Goal: Task Accomplishment & Management: Manage account settings

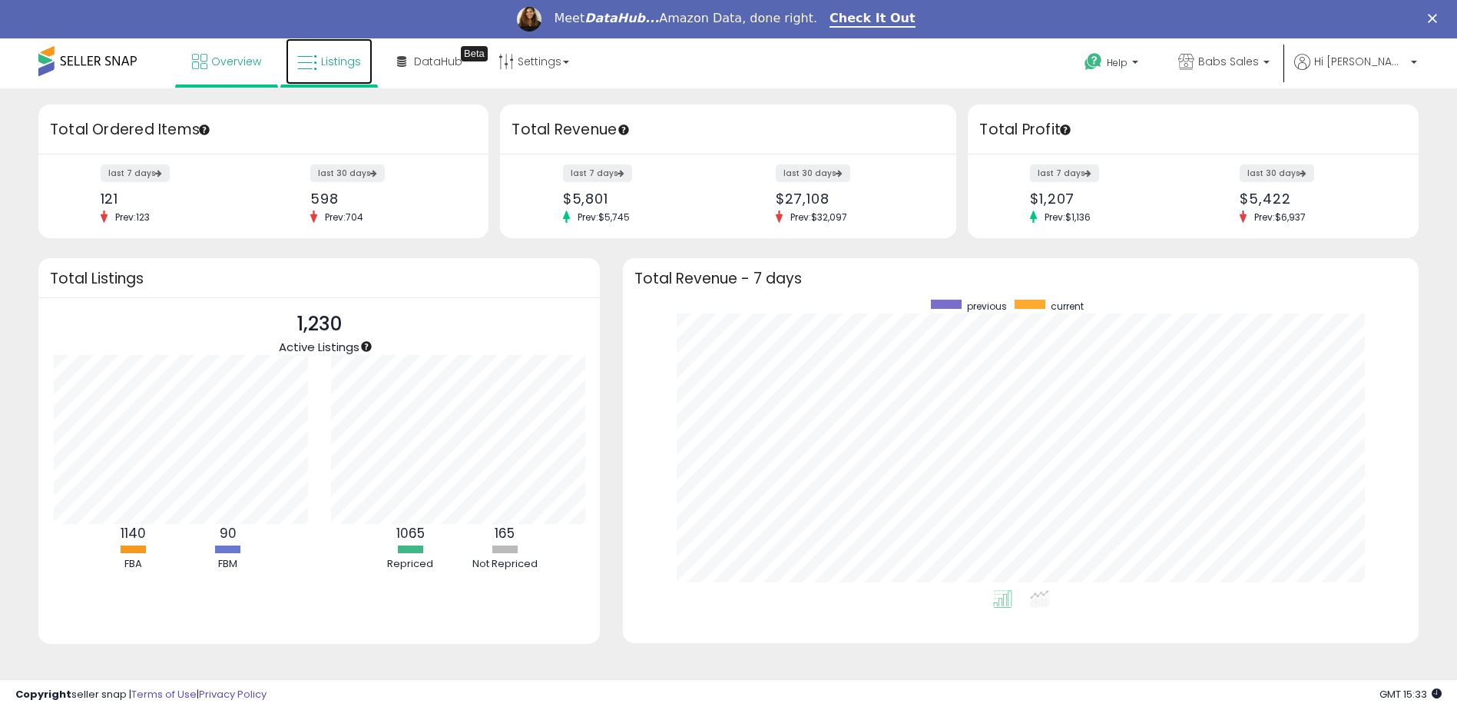
click at [338, 59] on span "Listings" at bounding box center [341, 61] width 40 height 15
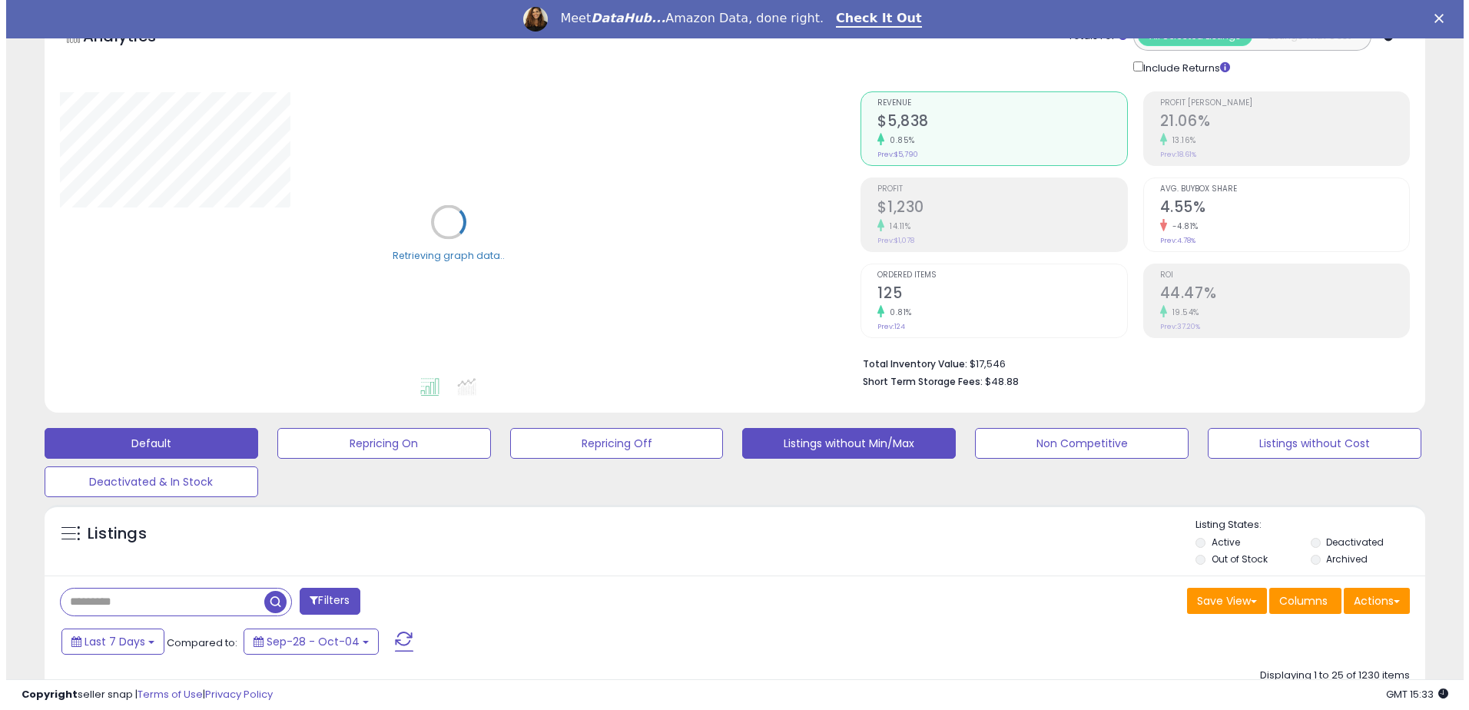
scroll to position [77, 0]
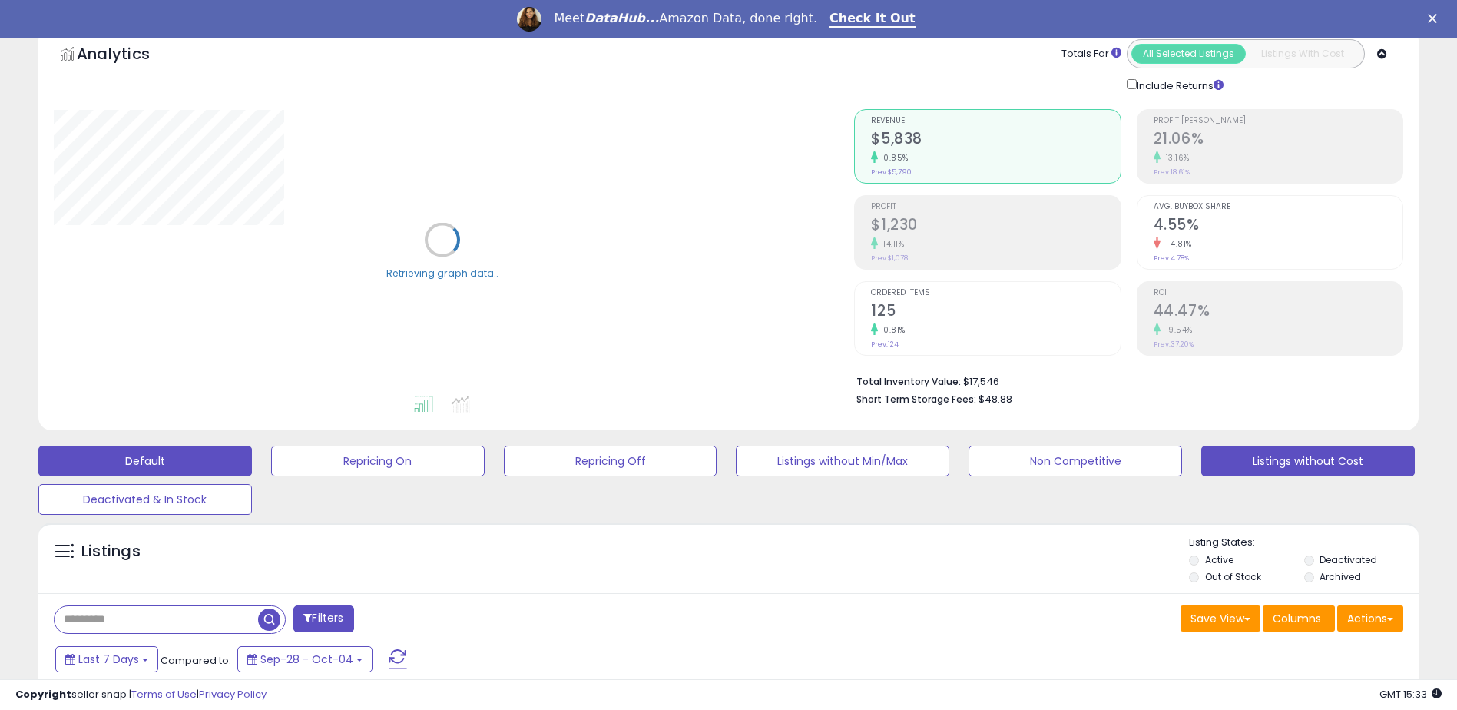
click at [1228, 460] on button "Listings without Cost" at bounding box center [1309, 461] width 214 height 31
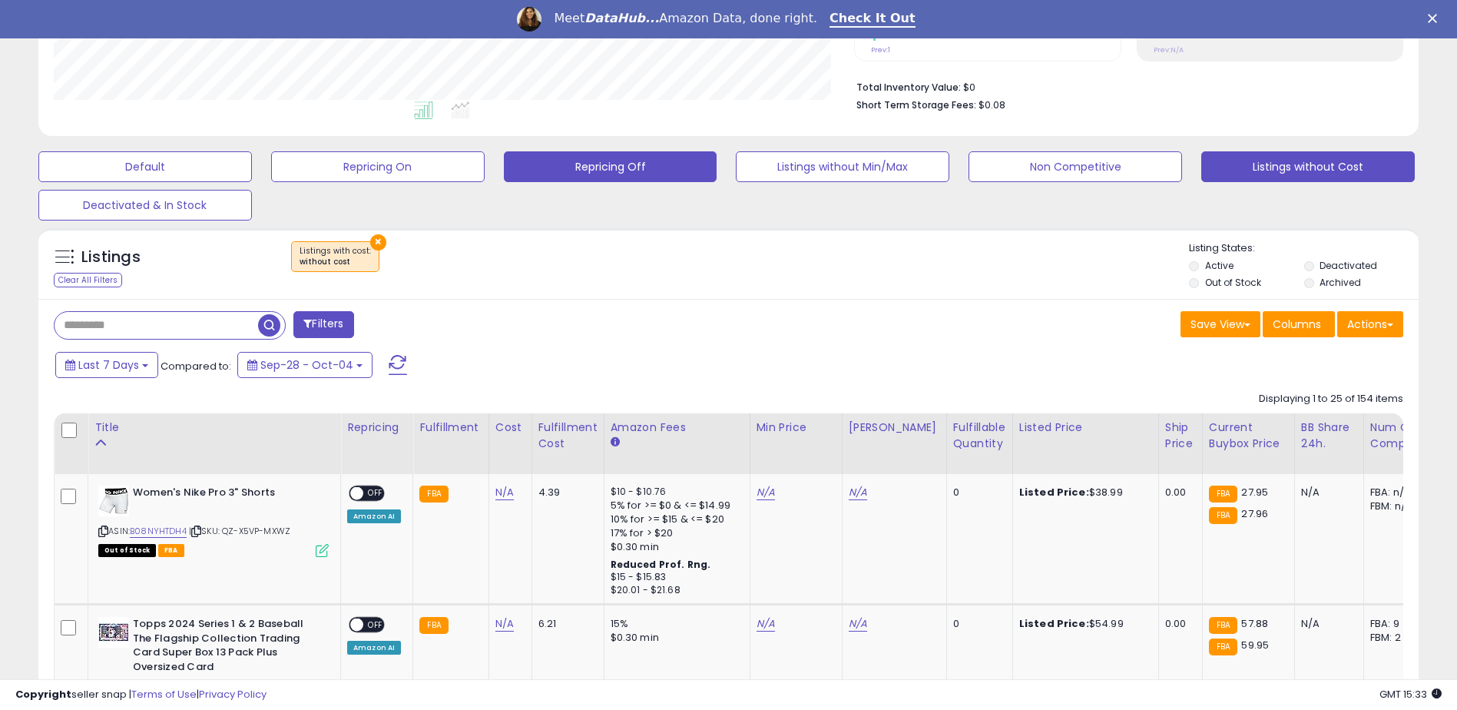
scroll to position [384, 0]
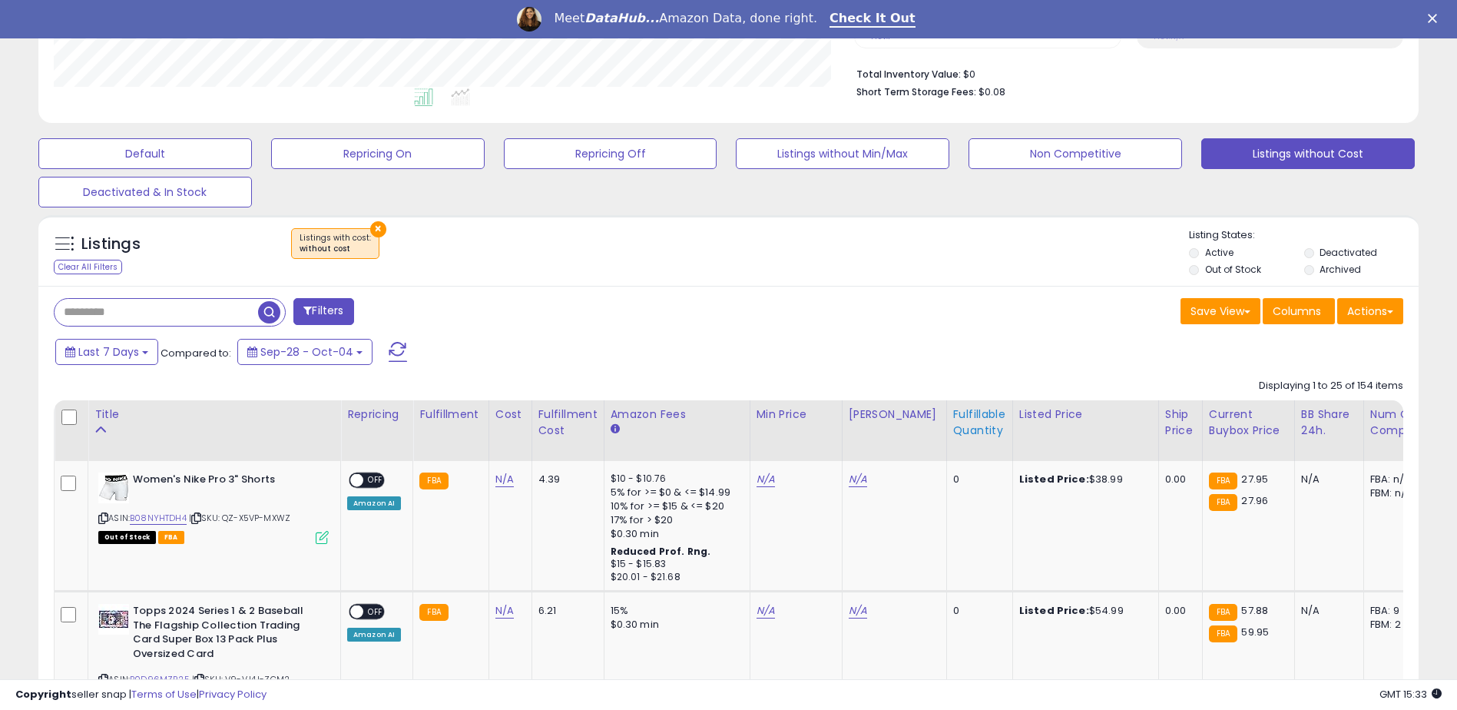
click at [953, 419] on div "Fulfillable Quantity" at bounding box center [979, 422] width 53 height 32
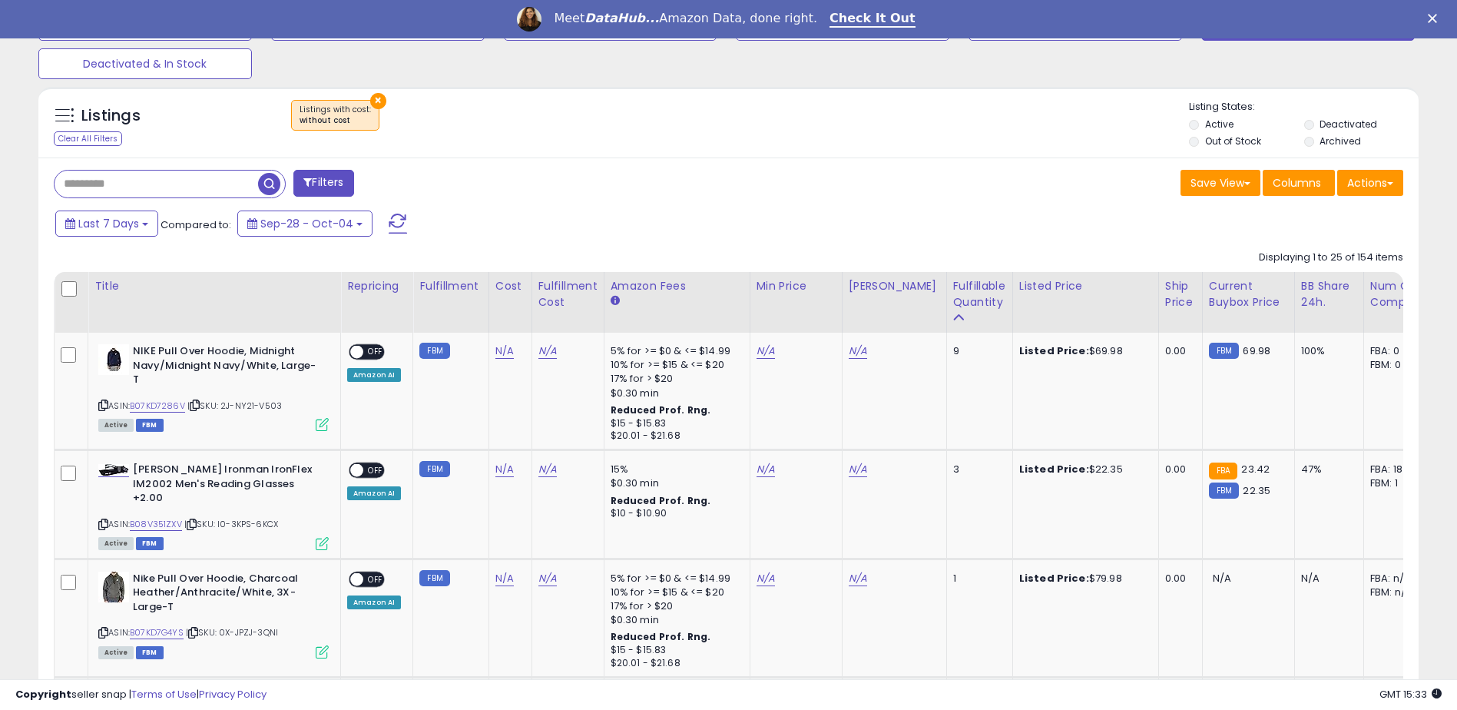
scroll to position [538, 0]
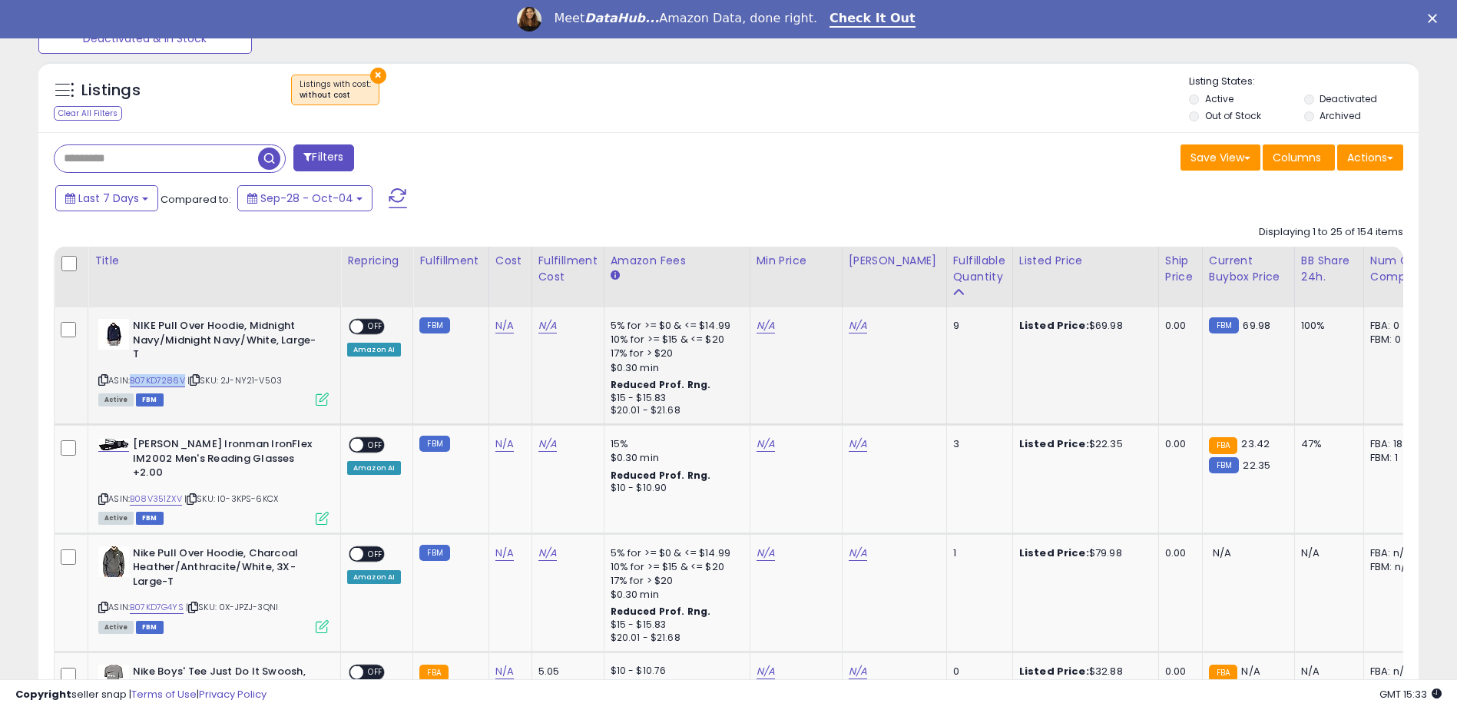
drag, startPoint x: 187, startPoint y: 379, endPoint x: 135, endPoint y: 381, distance: 51.5
click at [135, 381] on div "ASIN: B07KD7286V | SKU: 2J-NY21-V503 Active FBM" at bounding box center [213, 361] width 230 height 85
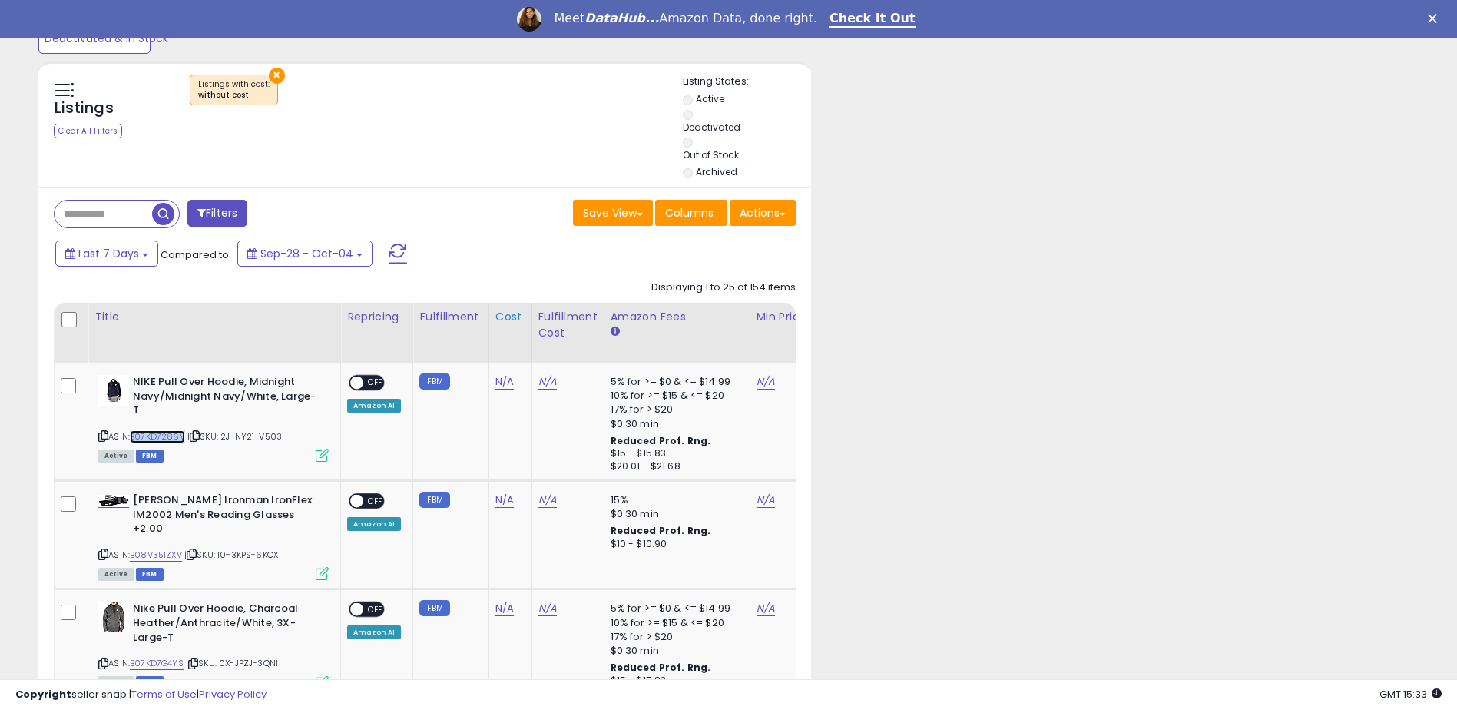
scroll to position [767987, 767856]
click at [501, 383] on link "N/A" at bounding box center [505, 381] width 18 height 15
type input "*****"
click at [549, 343] on icon "submit" at bounding box center [544, 341] width 9 height 9
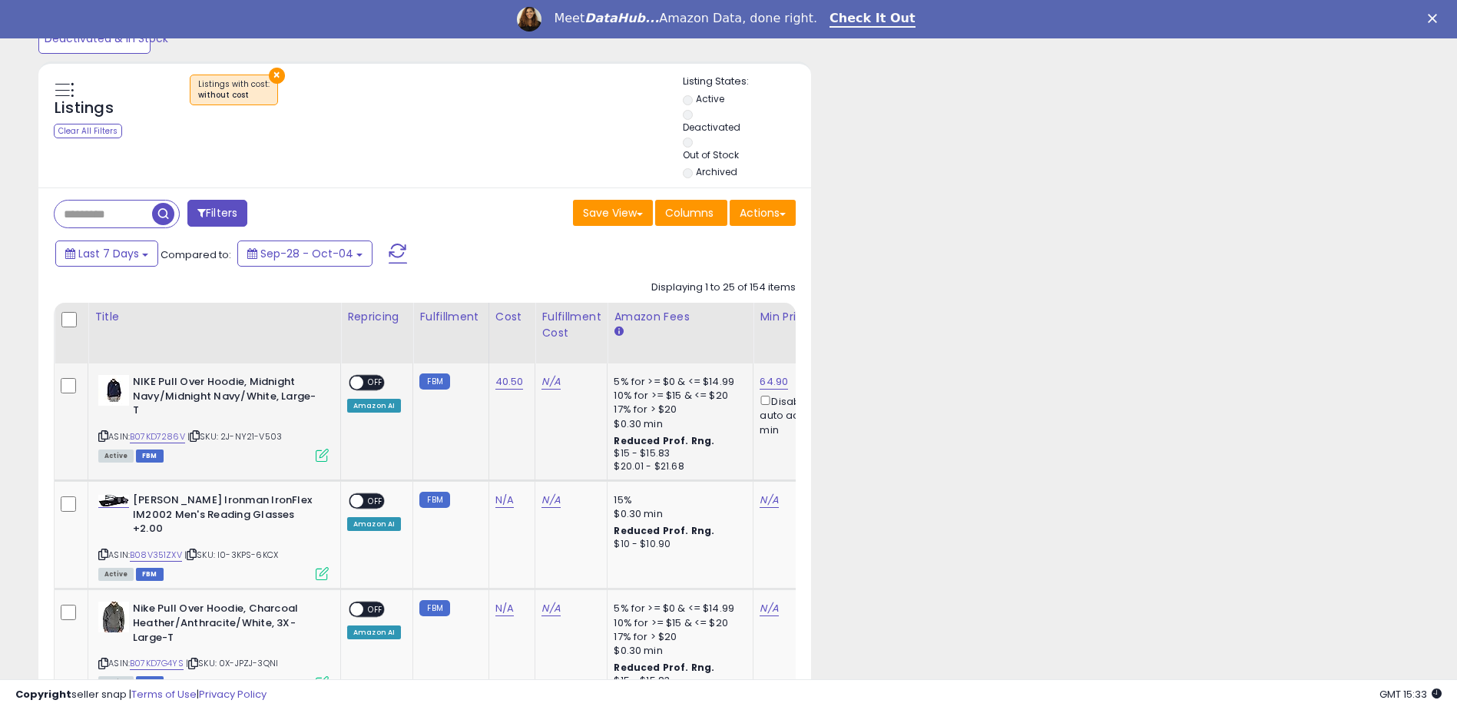
scroll to position [315, 801]
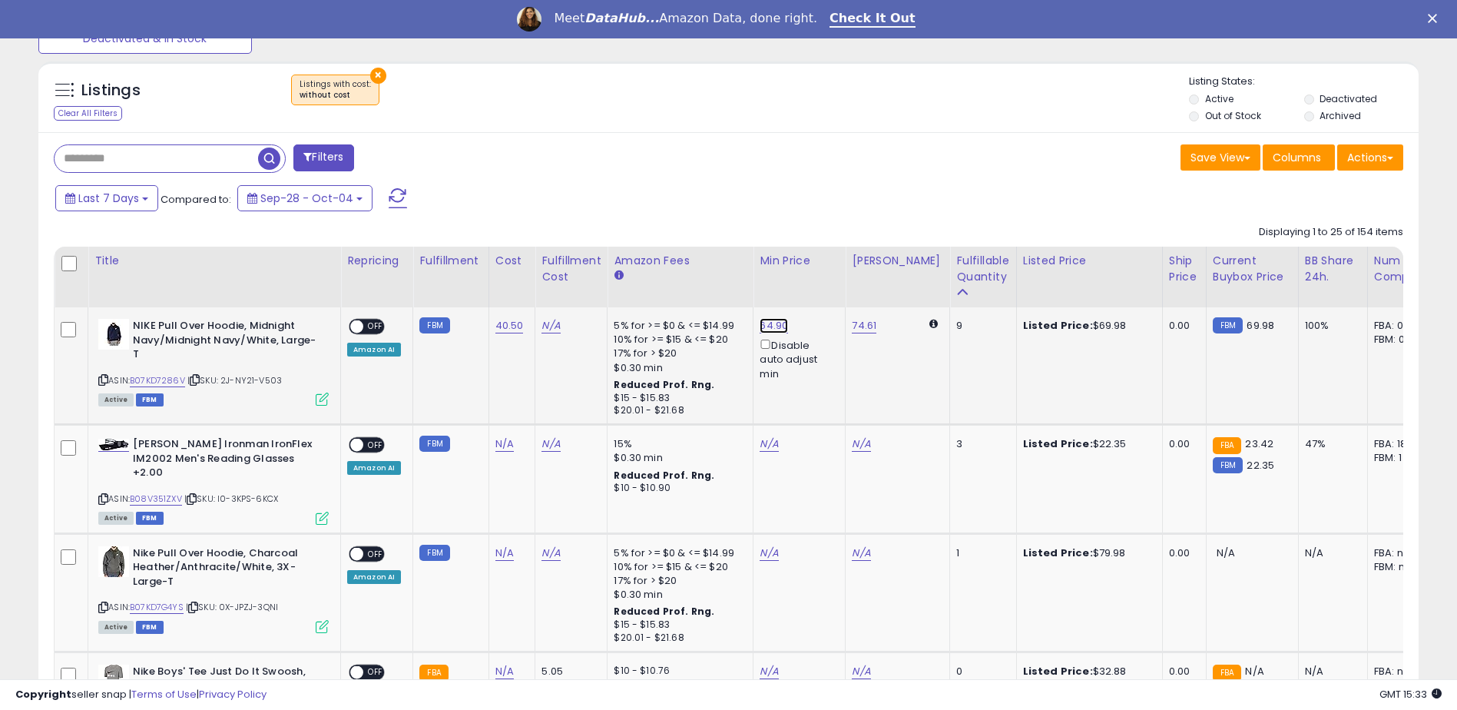
click at [773, 327] on link "64.90" at bounding box center [774, 325] width 28 height 15
type input "*****"
click at [825, 270] on button "submit" at bounding box center [812, 271] width 26 height 23
click at [356, 330] on span at bounding box center [356, 326] width 13 height 13
drag, startPoint x: 184, startPoint y: 503, endPoint x: 135, endPoint y: 496, distance: 48.9
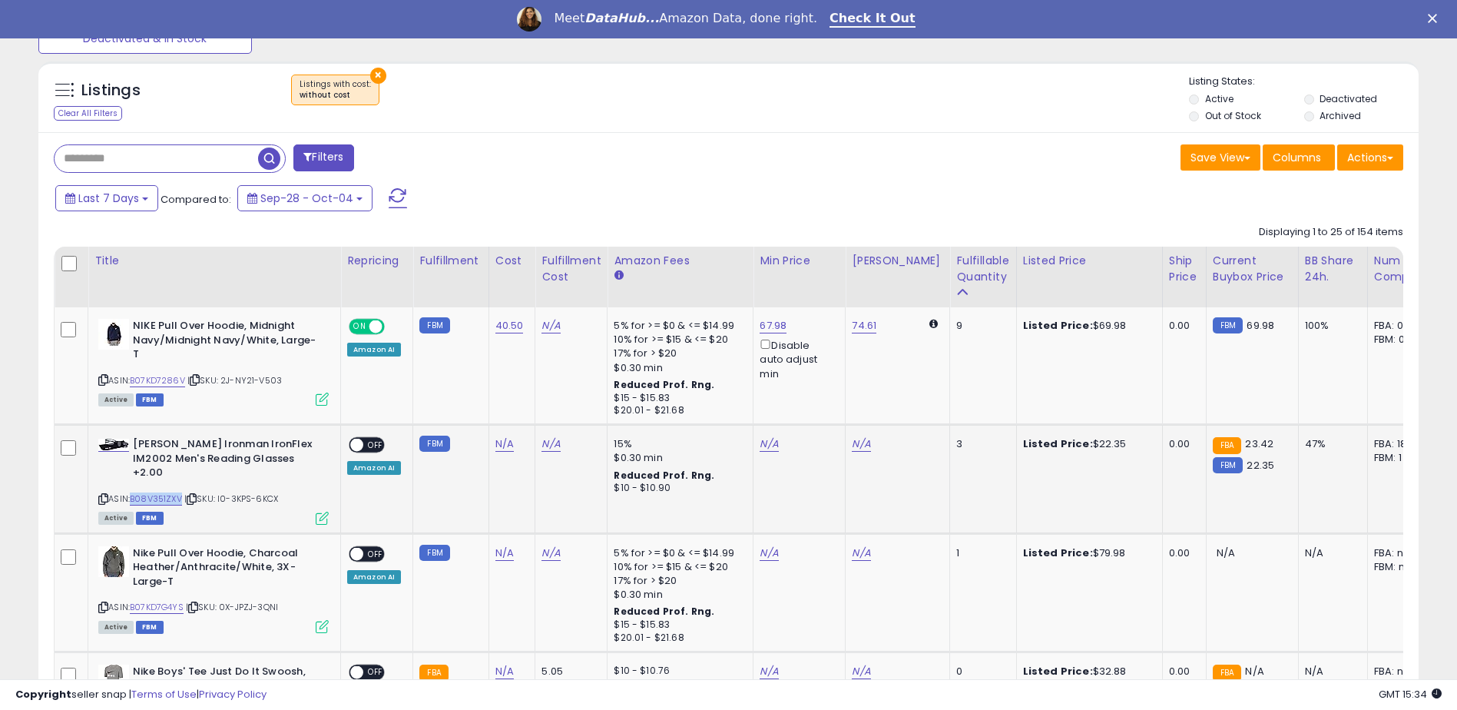
click at [135, 496] on div "ASIN: B08V351ZXV | SKU: I0-3KPS-6KCX Active FBM" at bounding box center [213, 479] width 230 height 85
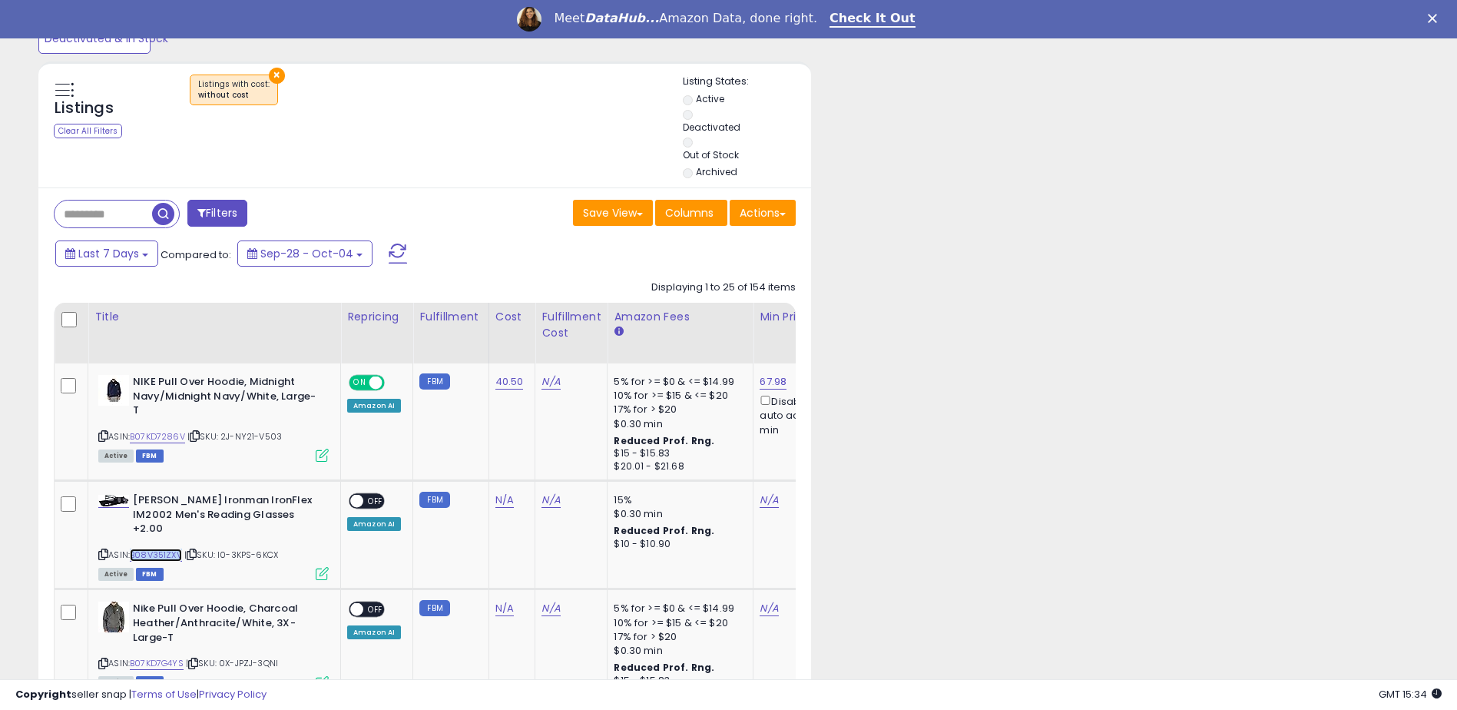
scroll to position [767987, 767856]
click at [496, 500] on link "N/A" at bounding box center [505, 499] width 18 height 15
click at [421, 470] on input "number" at bounding box center [458, 462] width 137 height 26
type input "*****"
click at [558, 454] on button "submit" at bounding box center [545, 460] width 26 height 23
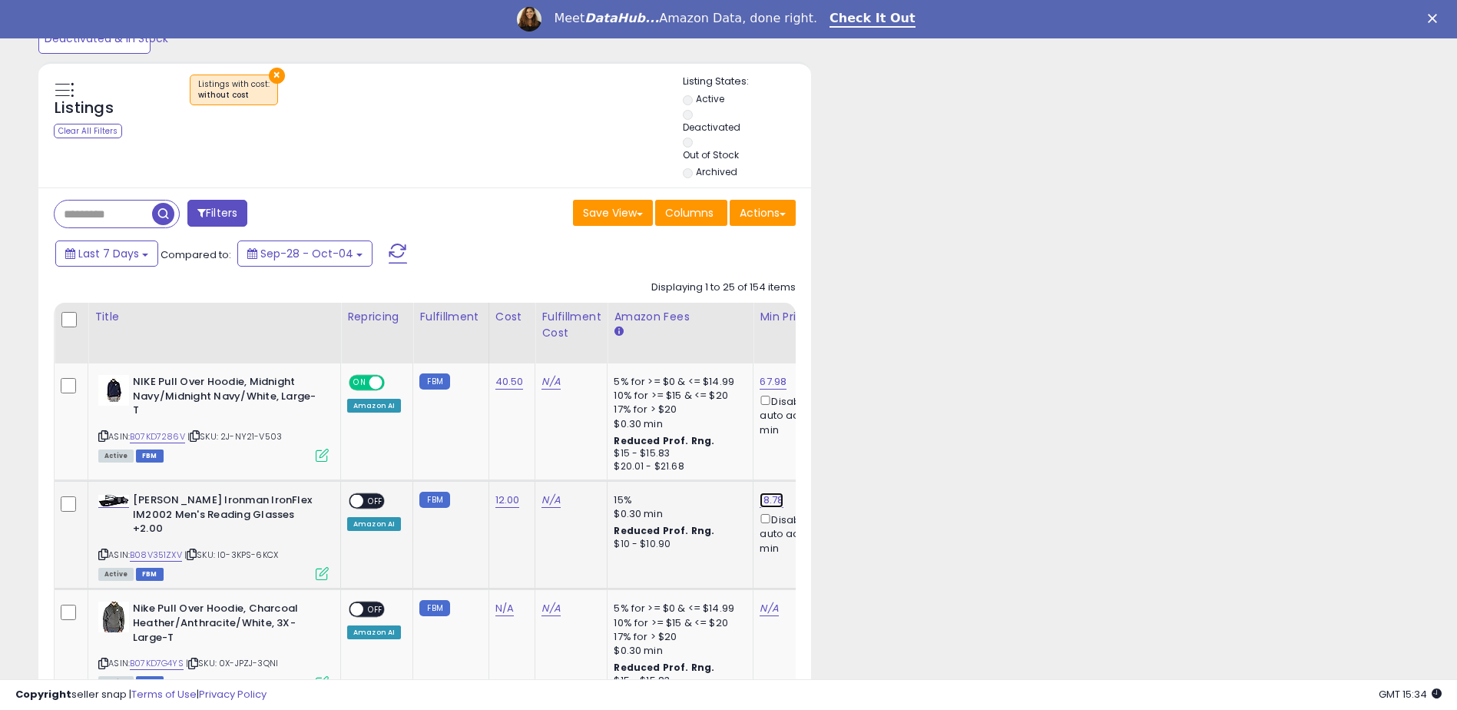
click at [766, 496] on link "18.78" at bounding box center [772, 499] width 24 height 15
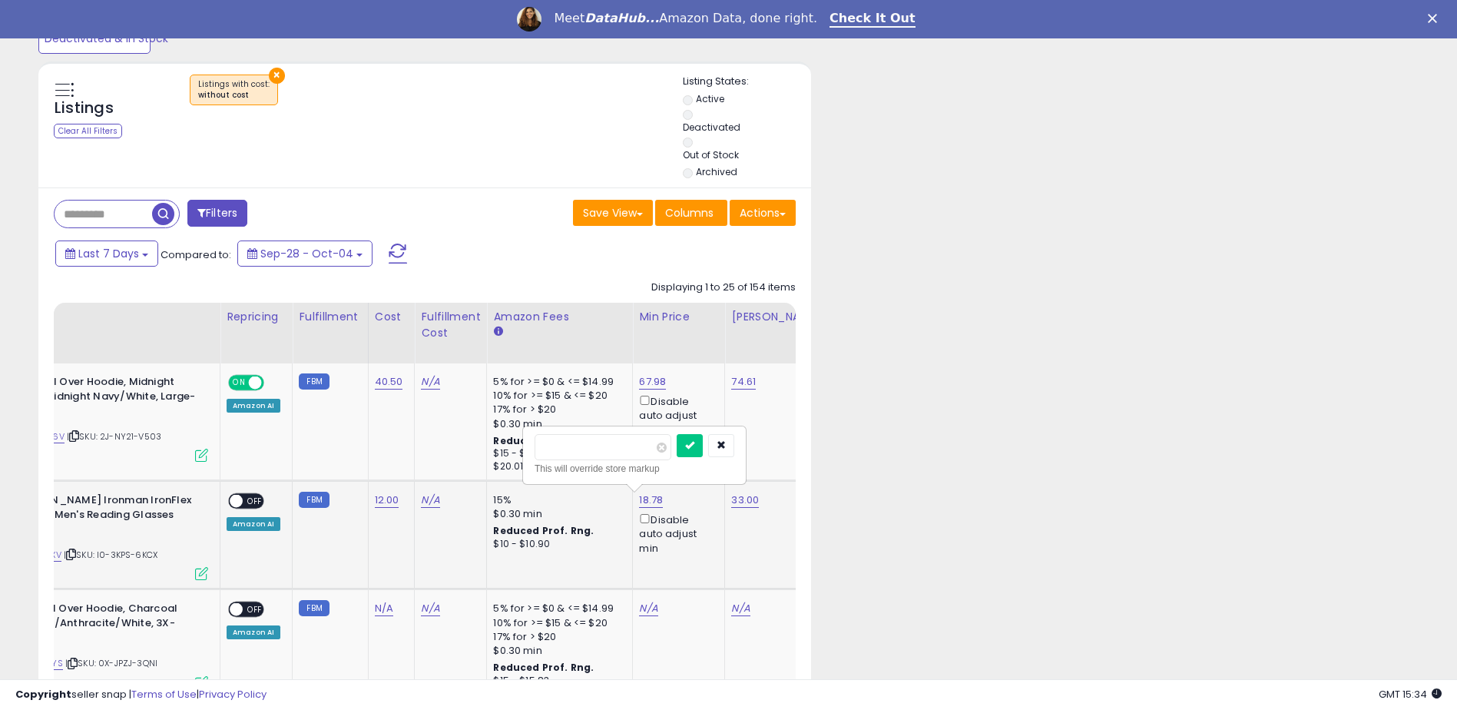
type input "*"
type input "*****"
click at [695, 449] on icon "submit" at bounding box center [689, 444] width 9 height 9
click at [231, 499] on span at bounding box center [236, 501] width 13 height 13
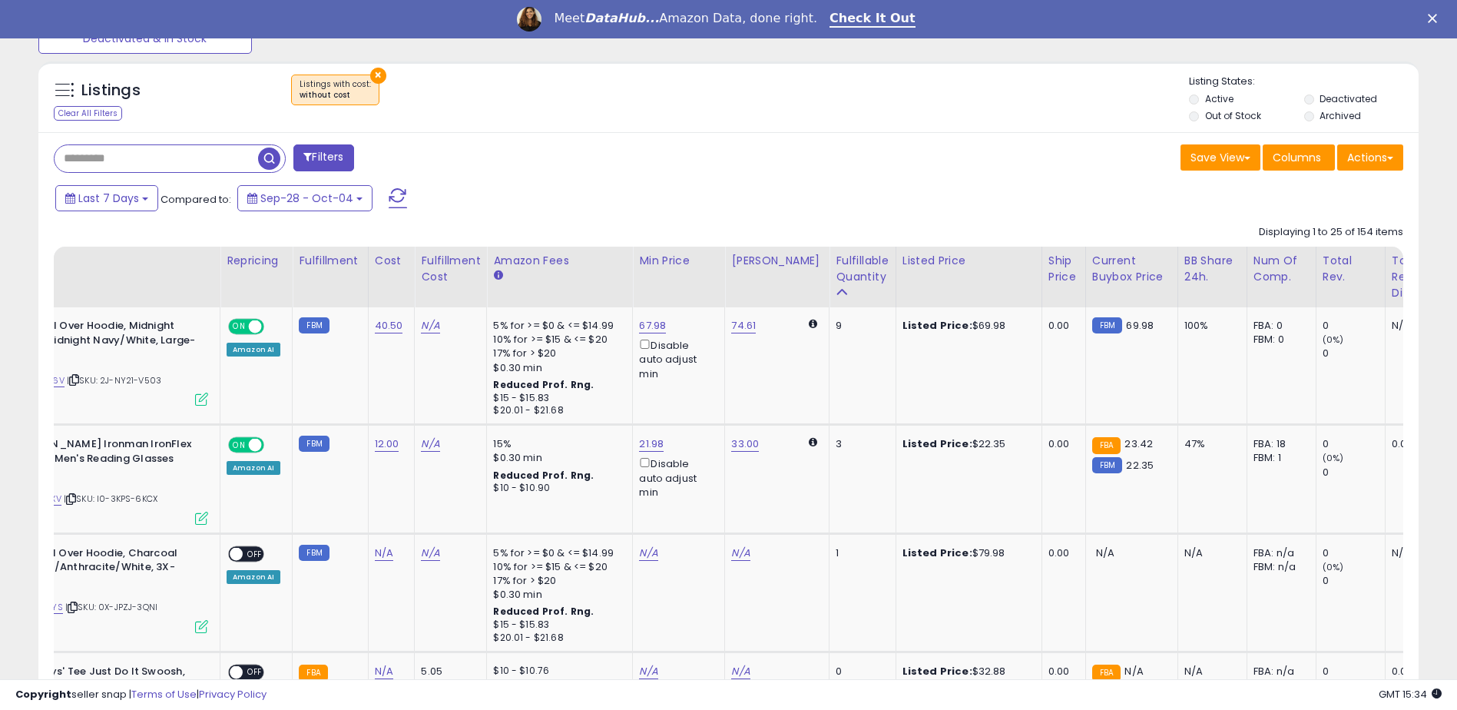
scroll to position [0, 0]
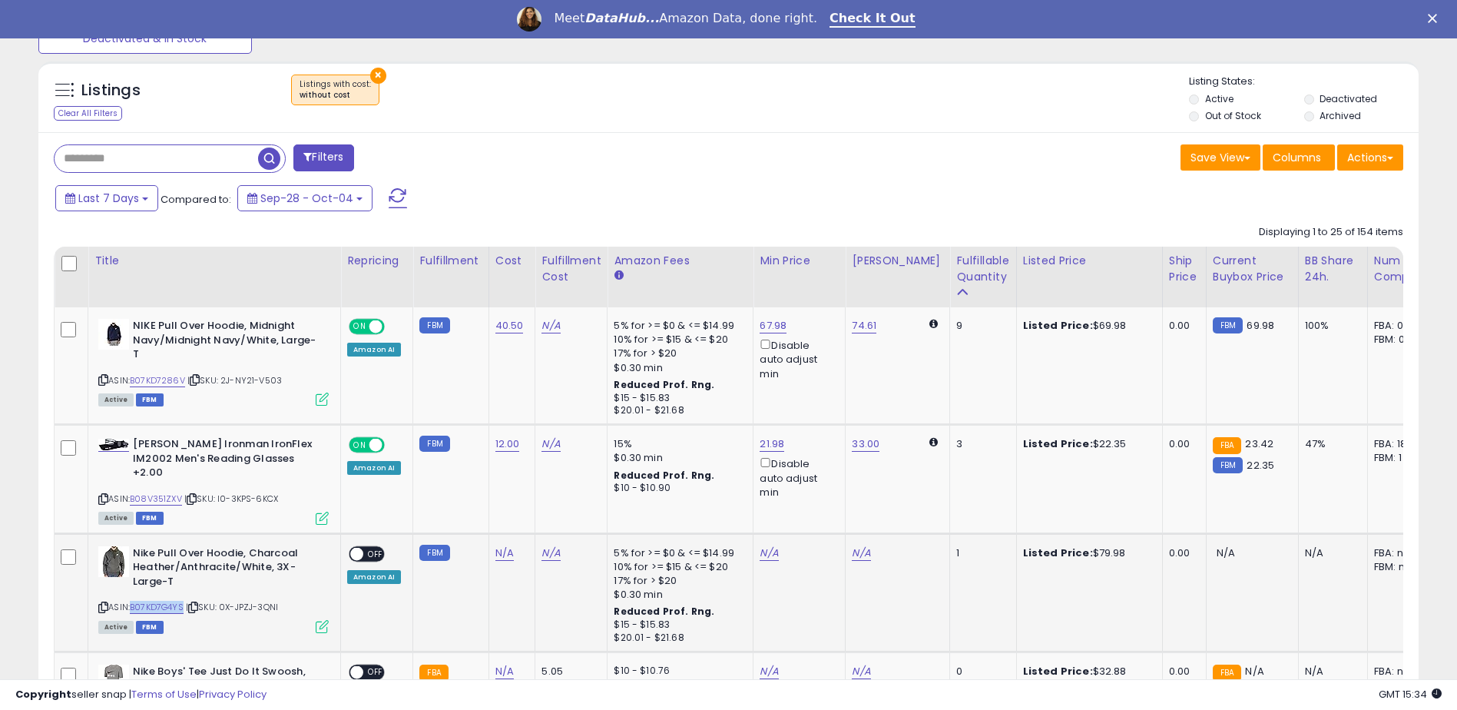
drag, startPoint x: 186, startPoint y: 604, endPoint x: 133, endPoint y: 608, distance: 53.2
click at [133, 608] on div "ASIN: B07KD7G4YS | SKU: 0X-JPZJ-3QNI Active FBM" at bounding box center [213, 588] width 230 height 85
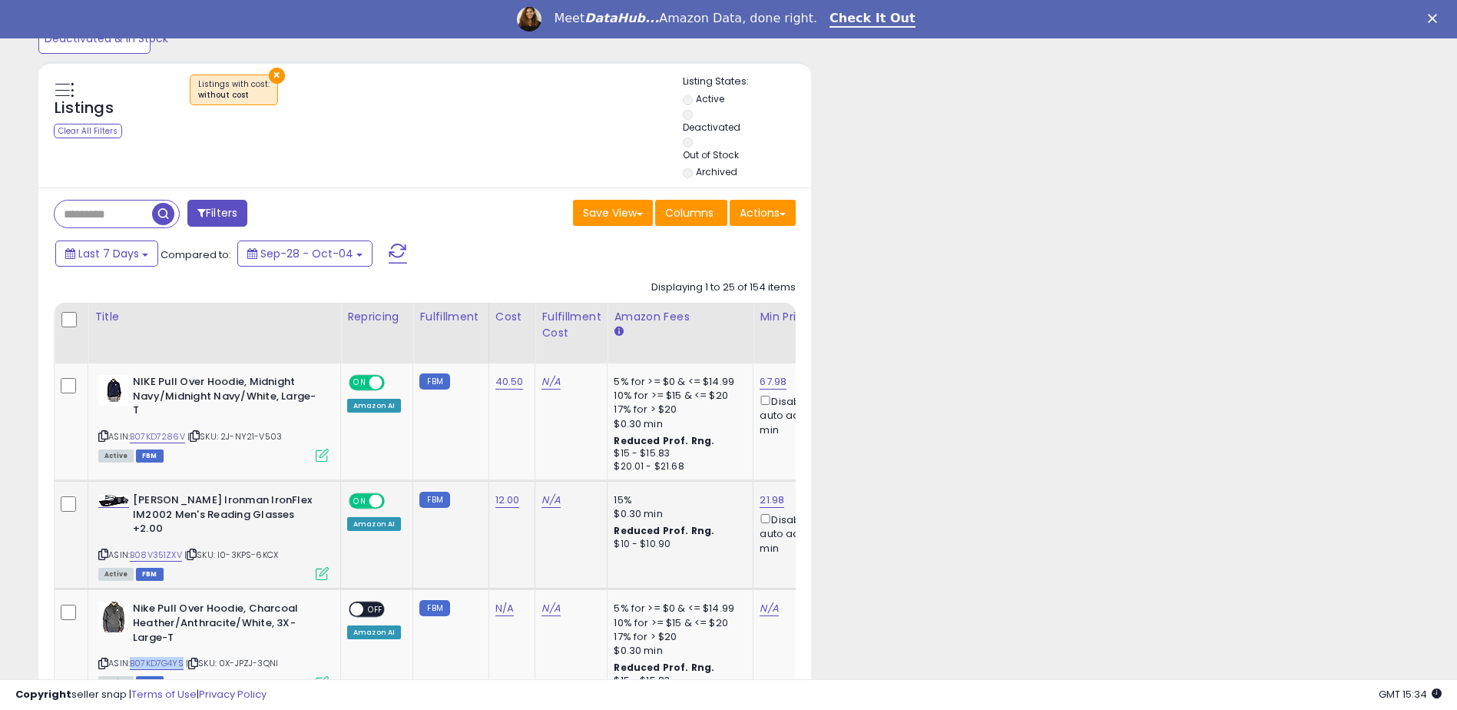
scroll to position [767987, 767856]
click at [496, 610] on link "N/A" at bounding box center [505, 608] width 18 height 15
click at [410, 573] on input "number" at bounding box center [458, 571] width 137 height 26
type input "*****"
click at [549, 565] on icon "submit" at bounding box center [544, 568] width 9 height 9
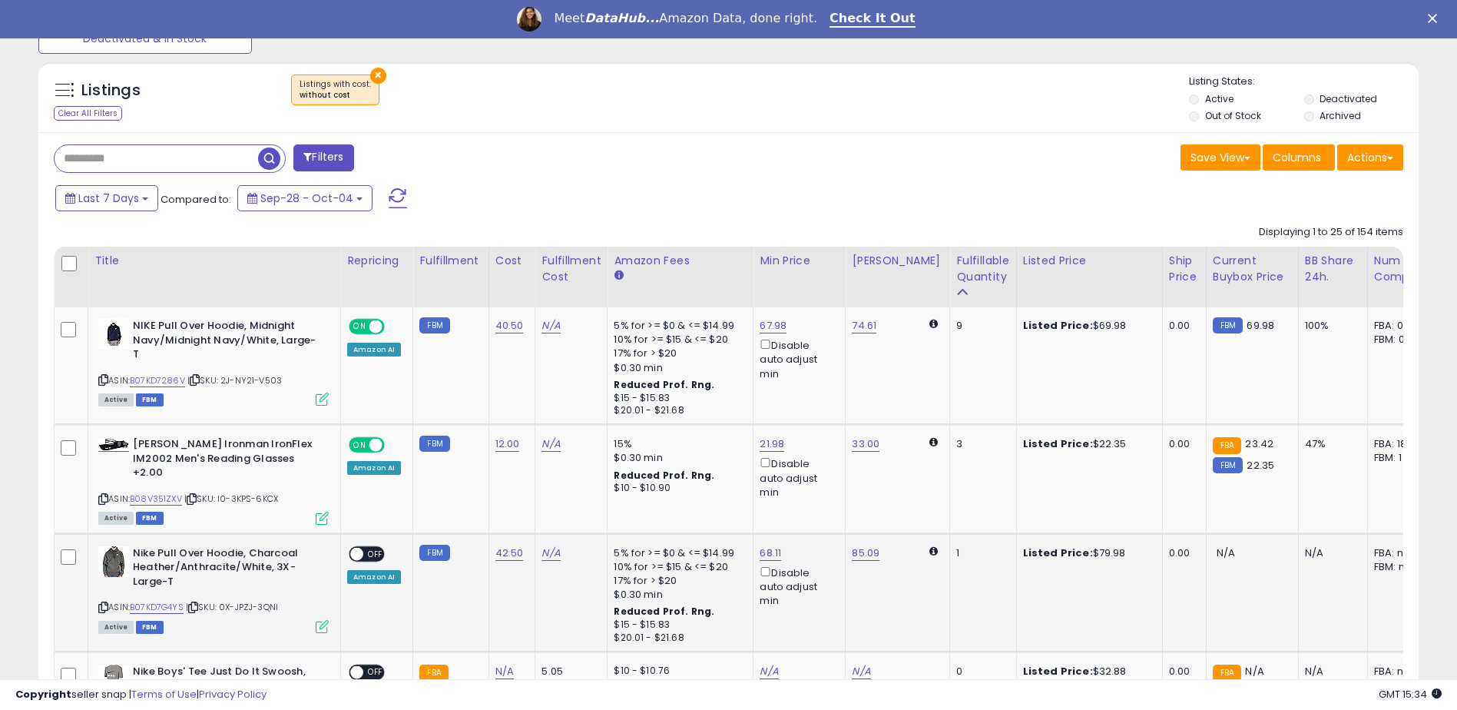
scroll to position [315, 801]
click at [860, 549] on link "85.09" at bounding box center [866, 552] width 28 height 15
type input "*****"
click at [909, 498] on icon "submit" at bounding box center [904, 497] width 9 height 9
click at [358, 553] on span at bounding box center [356, 553] width 13 height 13
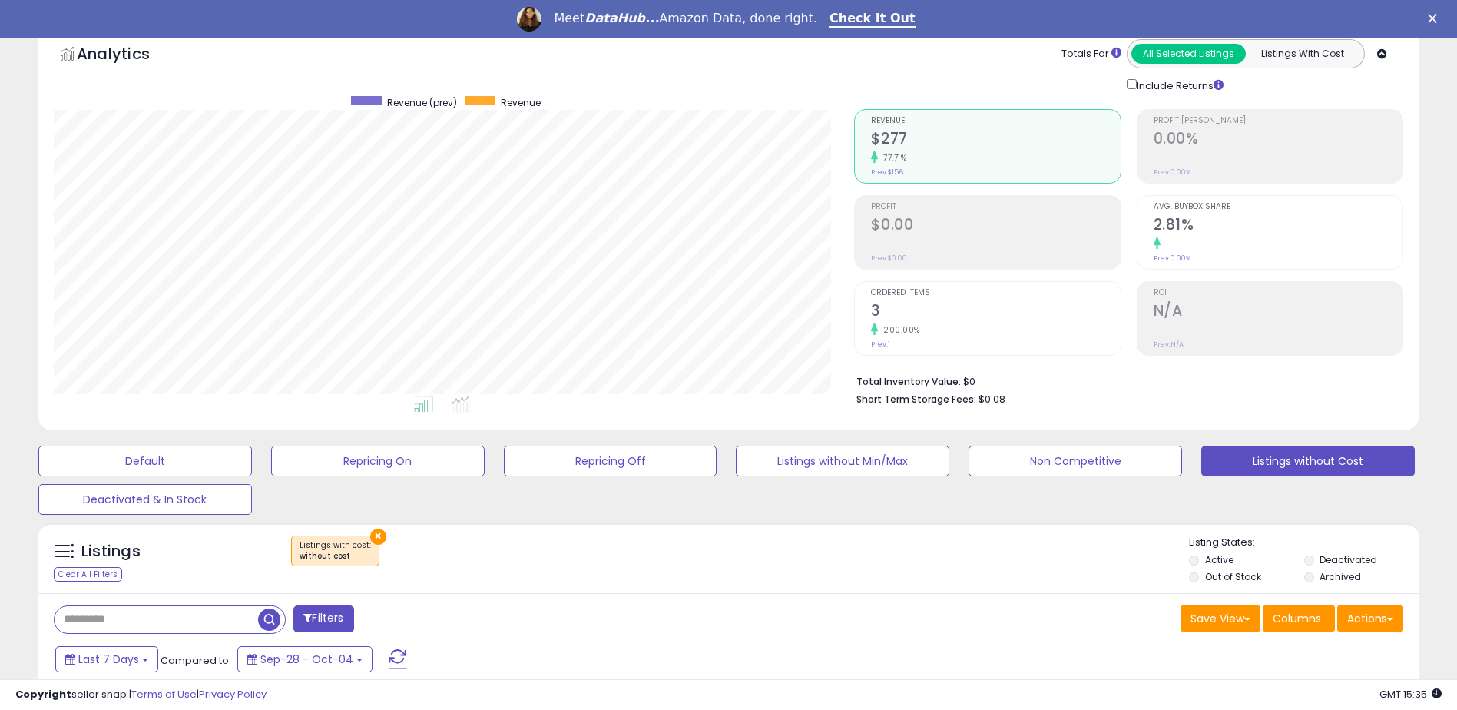
scroll to position [0, 0]
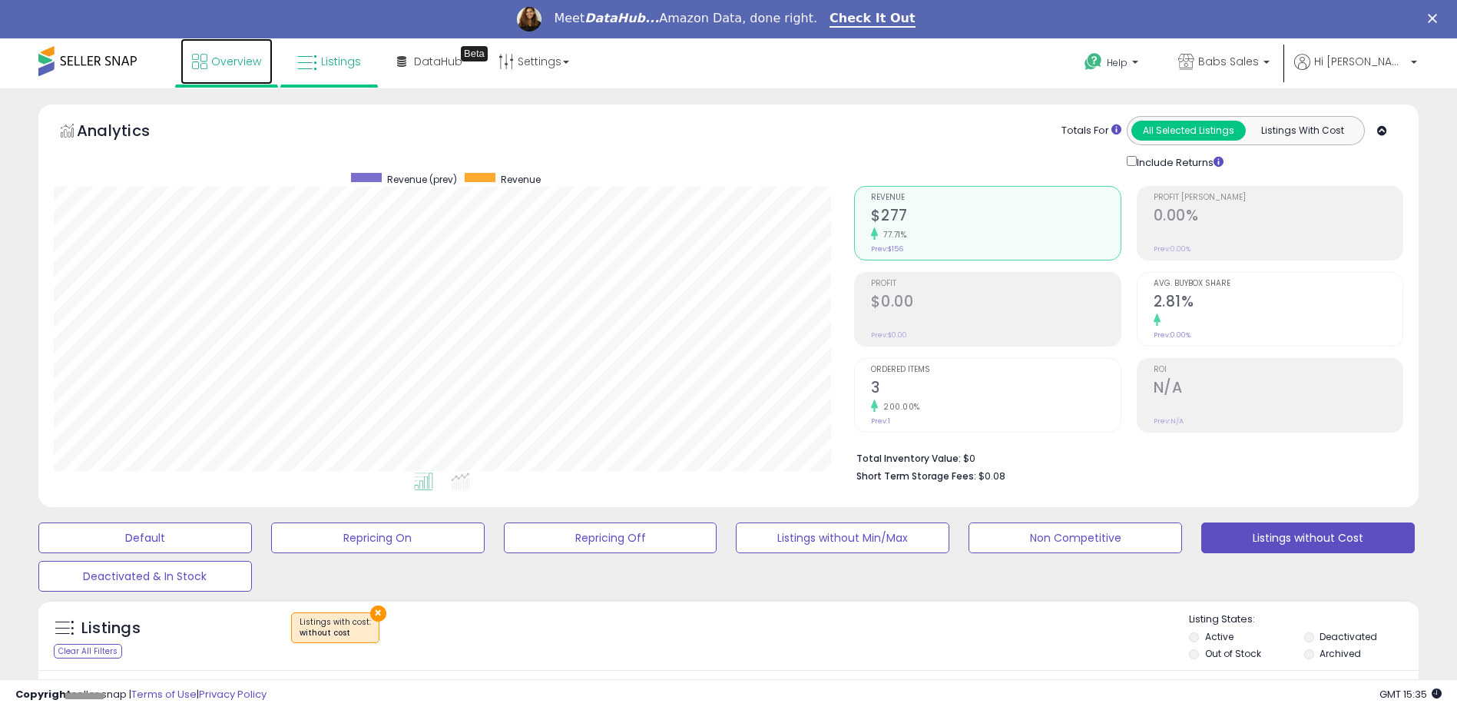
click at [237, 59] on span "Overview" at bounding box center [236, 61] width 50 height 15
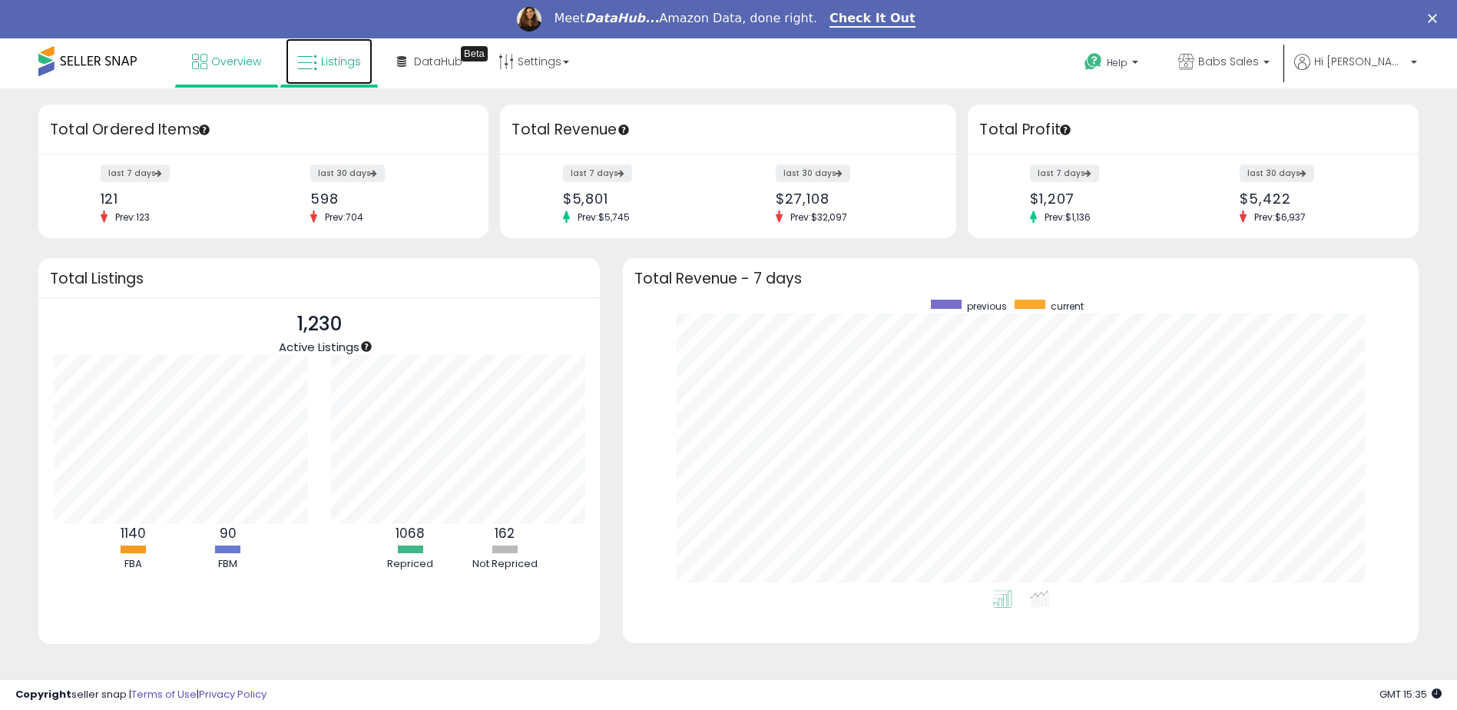
click at [330, 53] on link "Listings" at bounding box center [329, 61] width 87 height 46
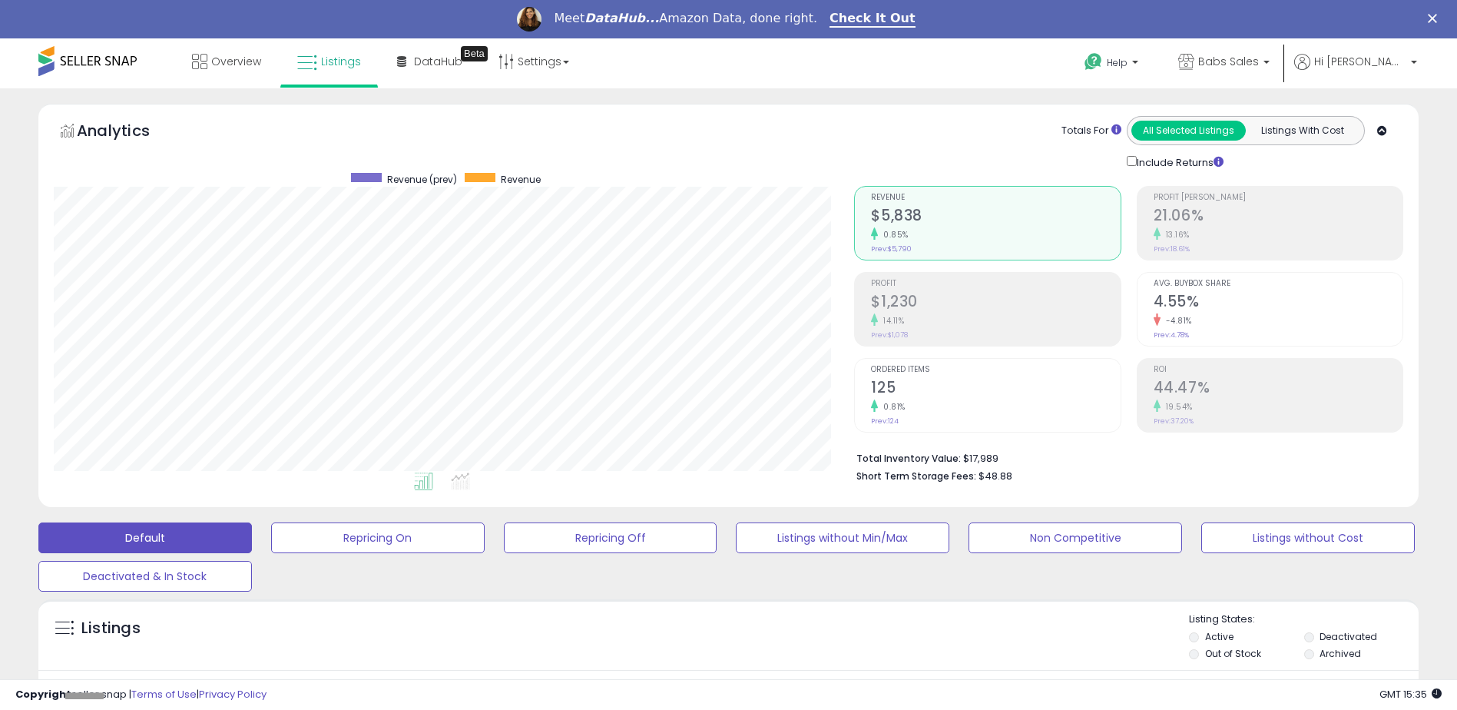
scroll to position [315, 801]
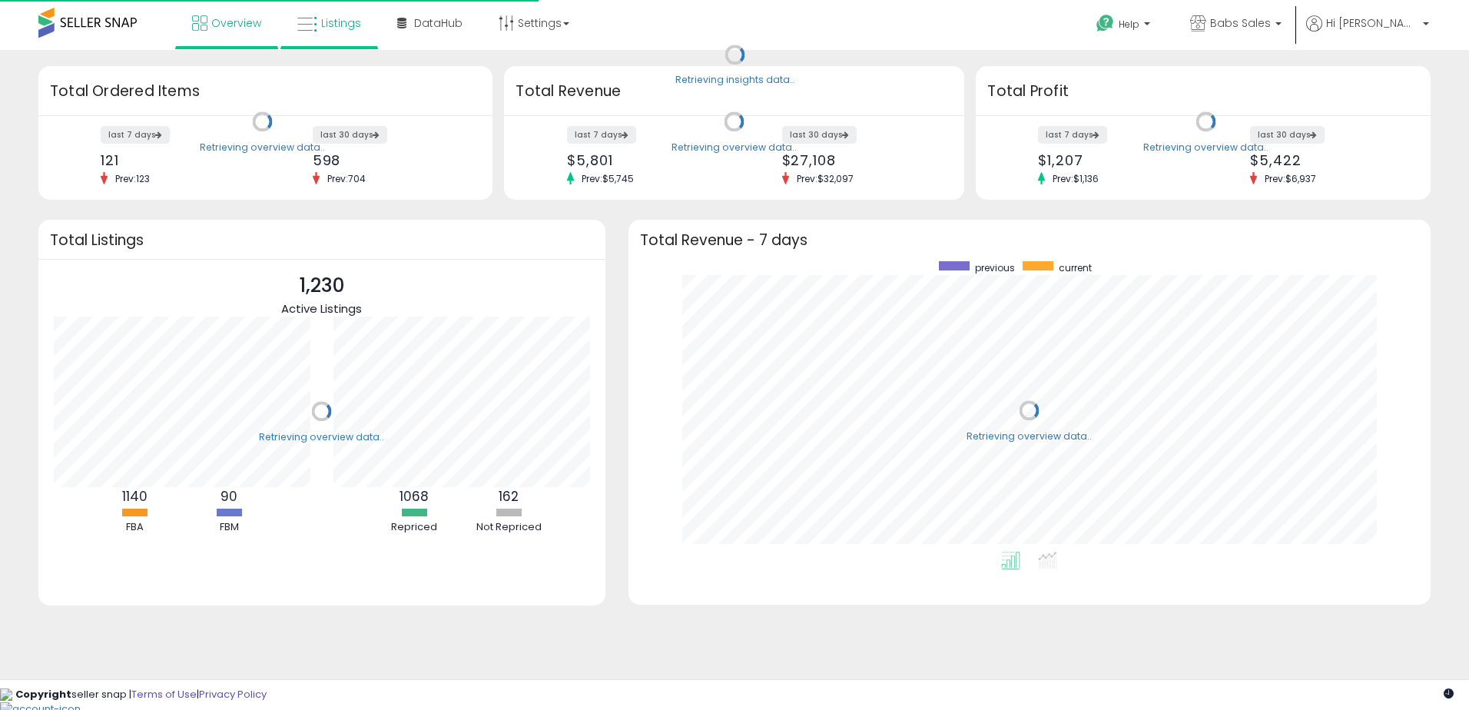
scroll to position [290, 771]
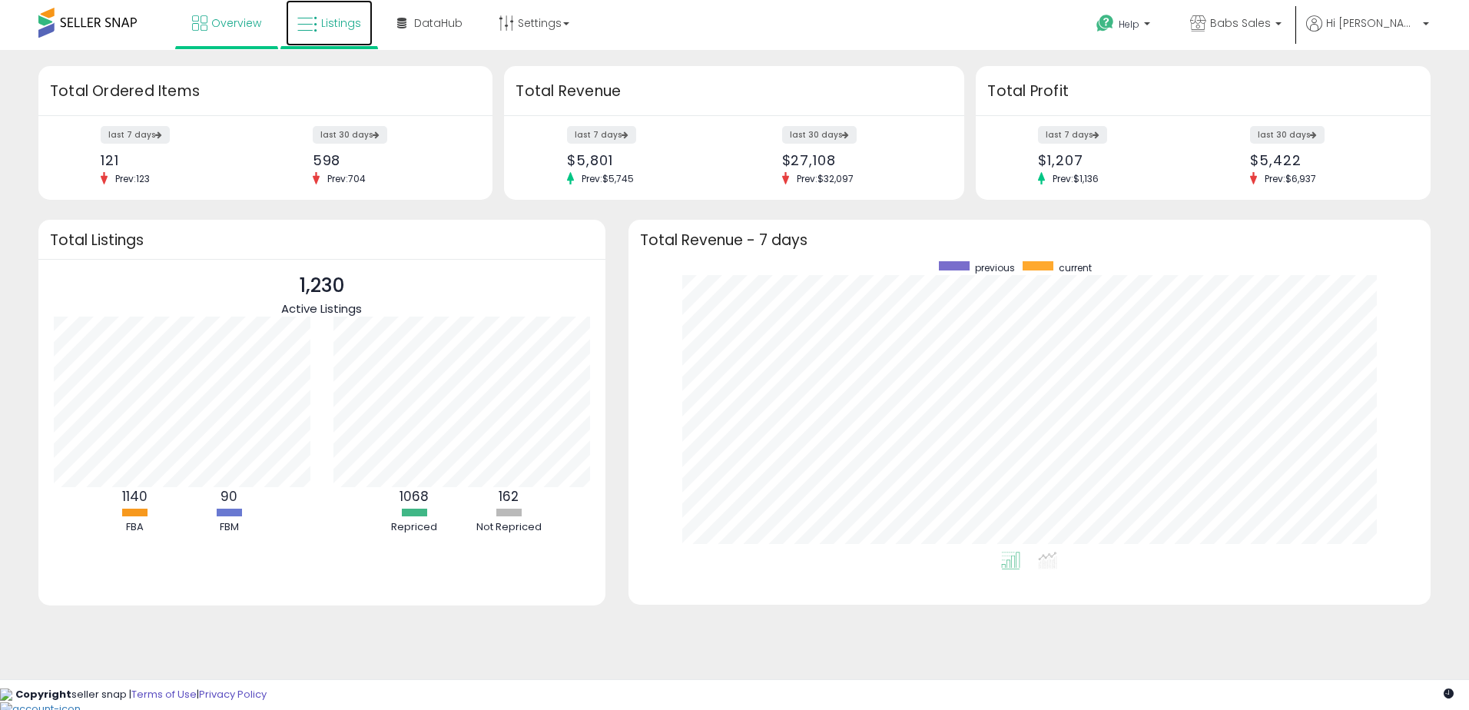
click at [323, 22] on span "Listings" at bounding box center [341, 22] width 40 height 15
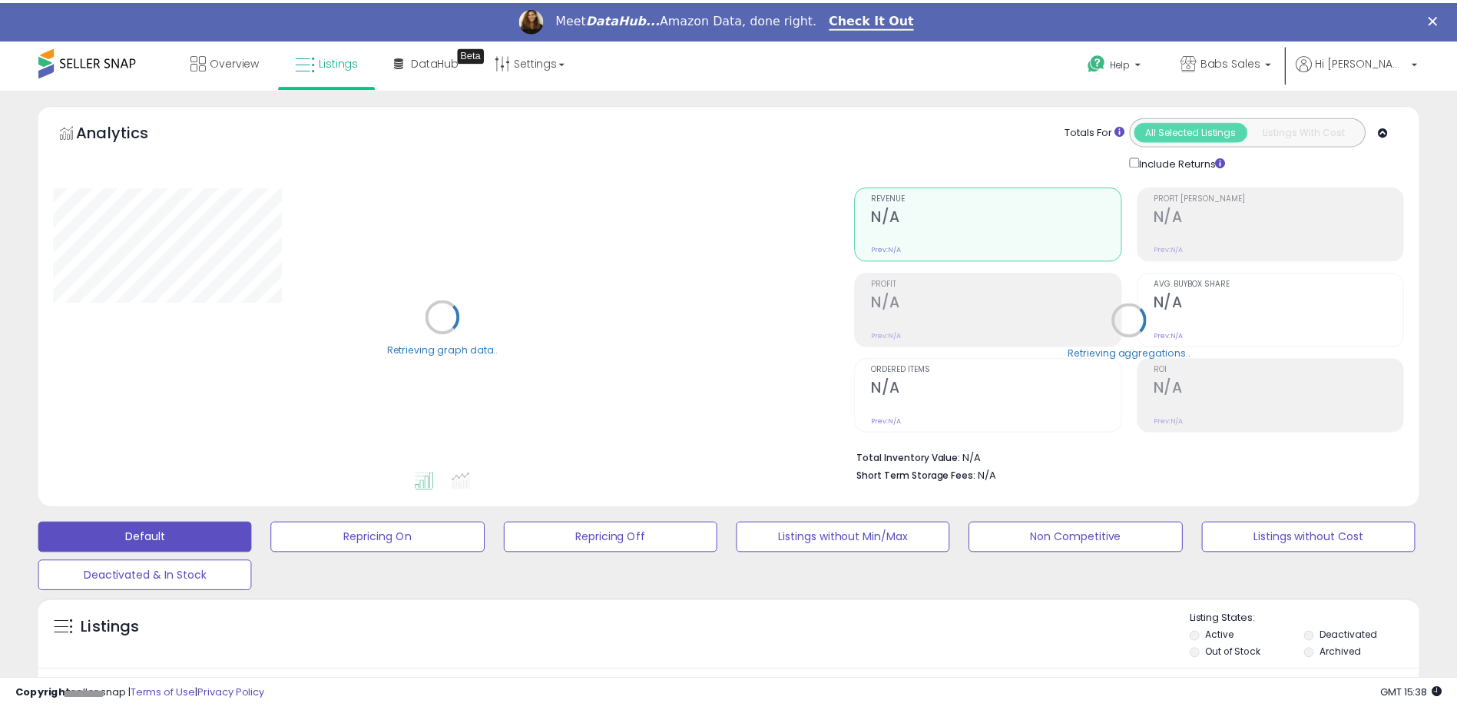
scroll to position [230, 0]
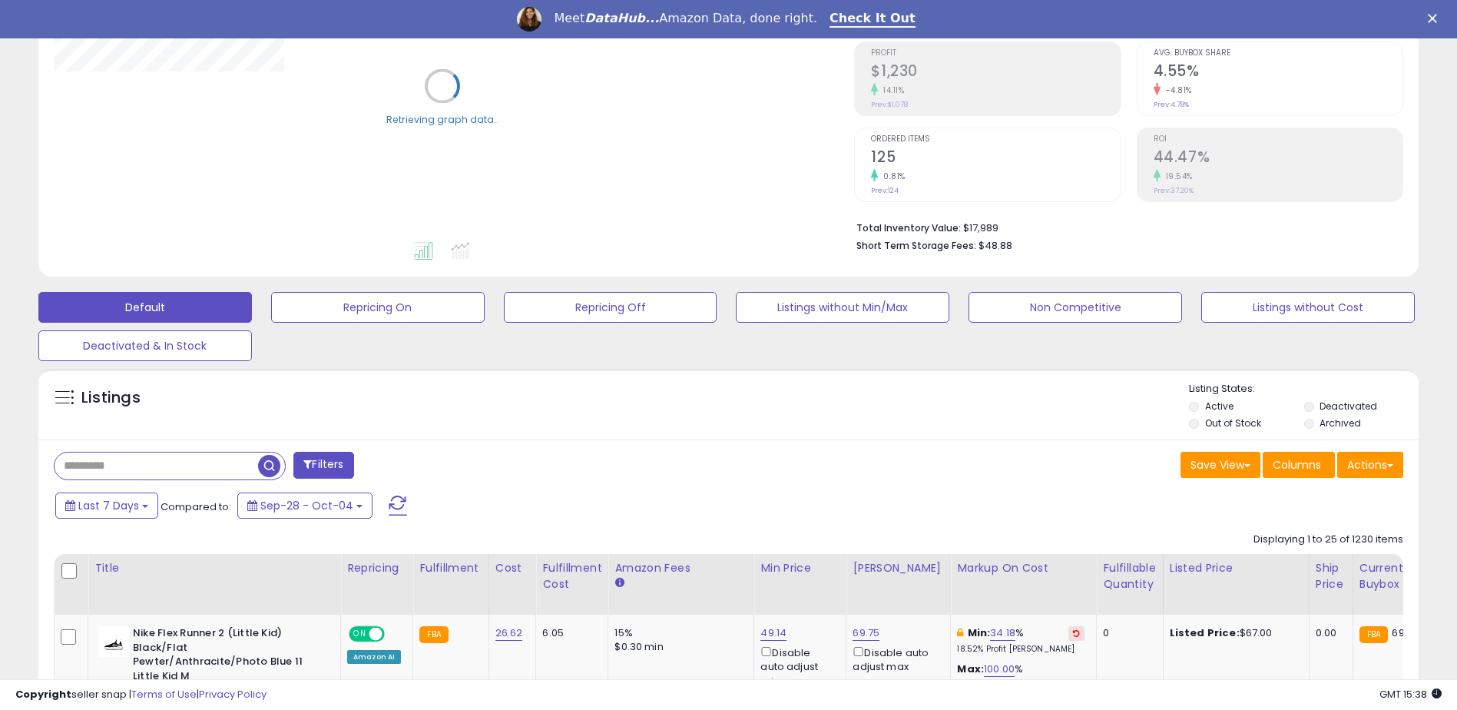
click at [78, 463] on input "text" at bounding box center [157, 466] width 204 height 27
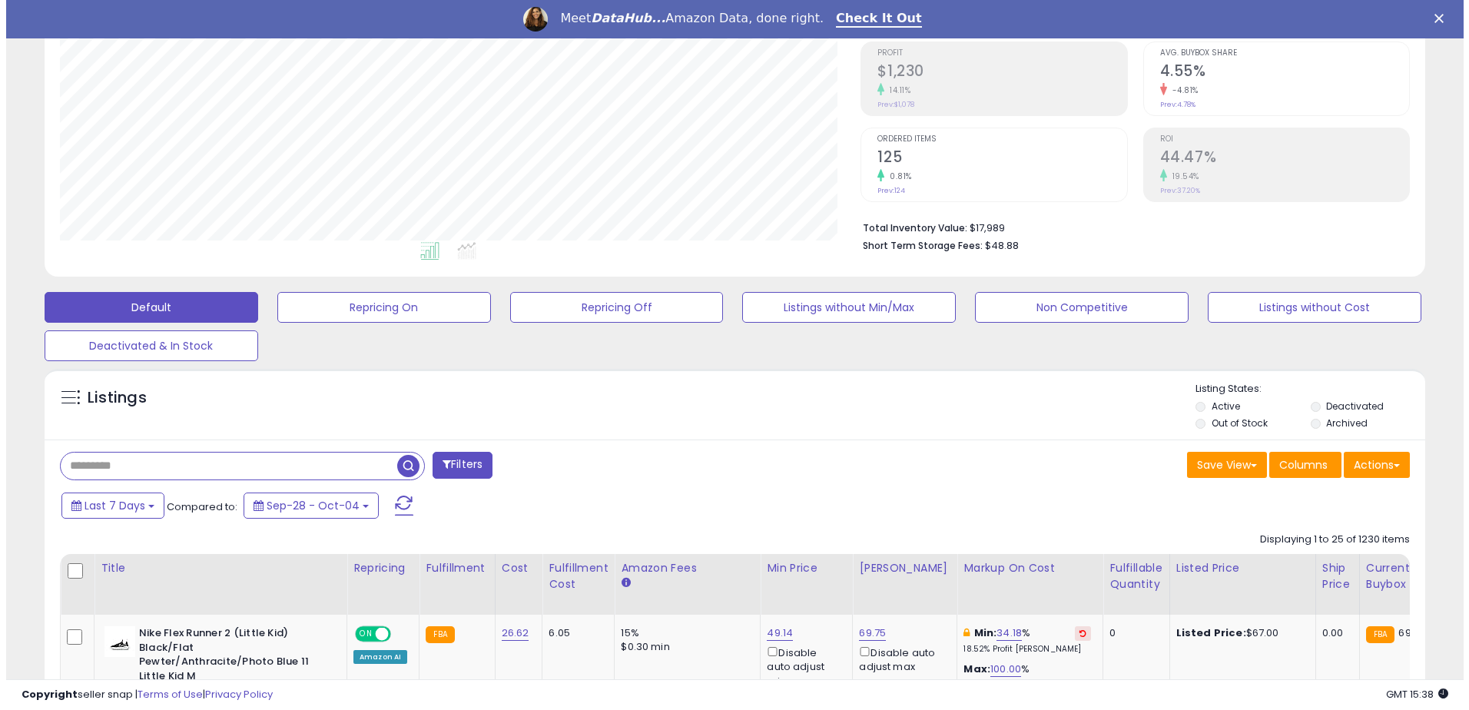
scroll to position [315, 801]
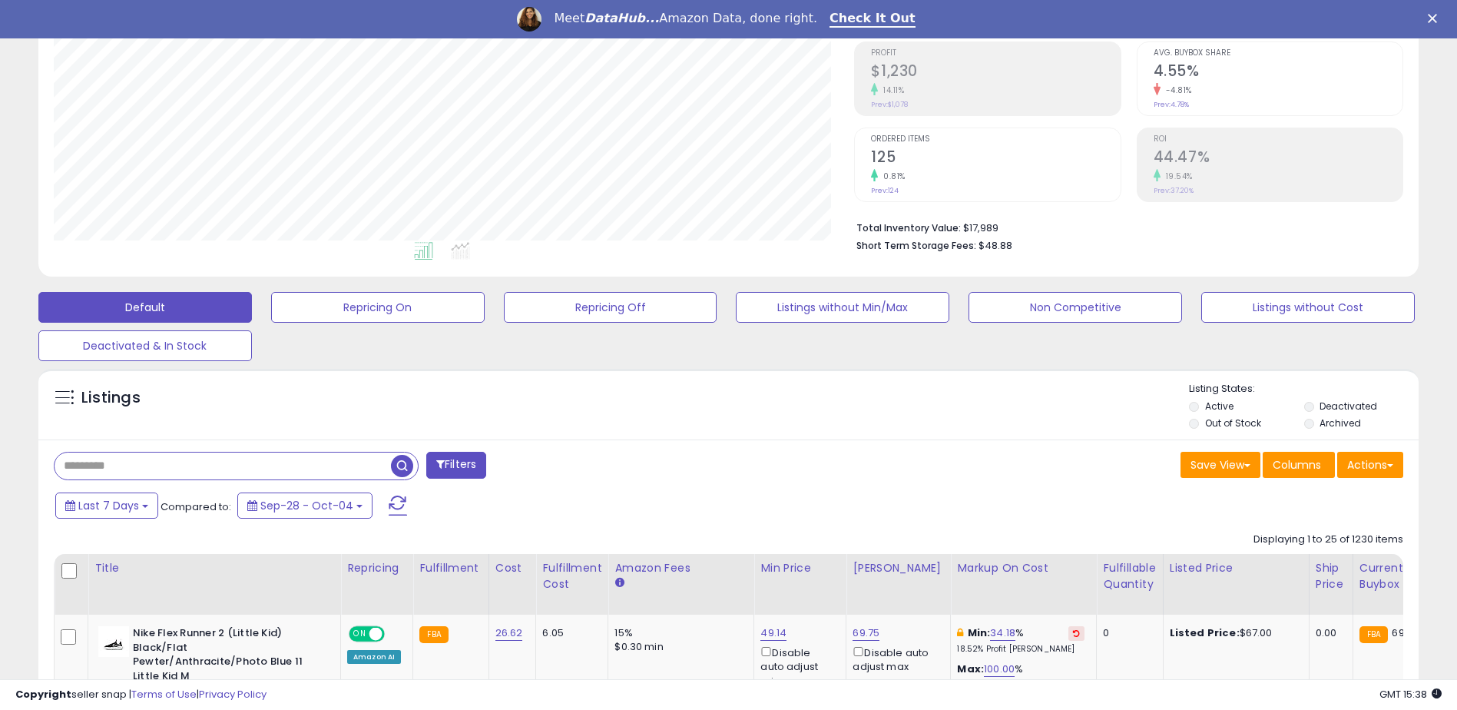
paste input "**********"
type input "**********"
click at [400, 463] on span "button" at bounding box center [402, 466] width 22 height 22
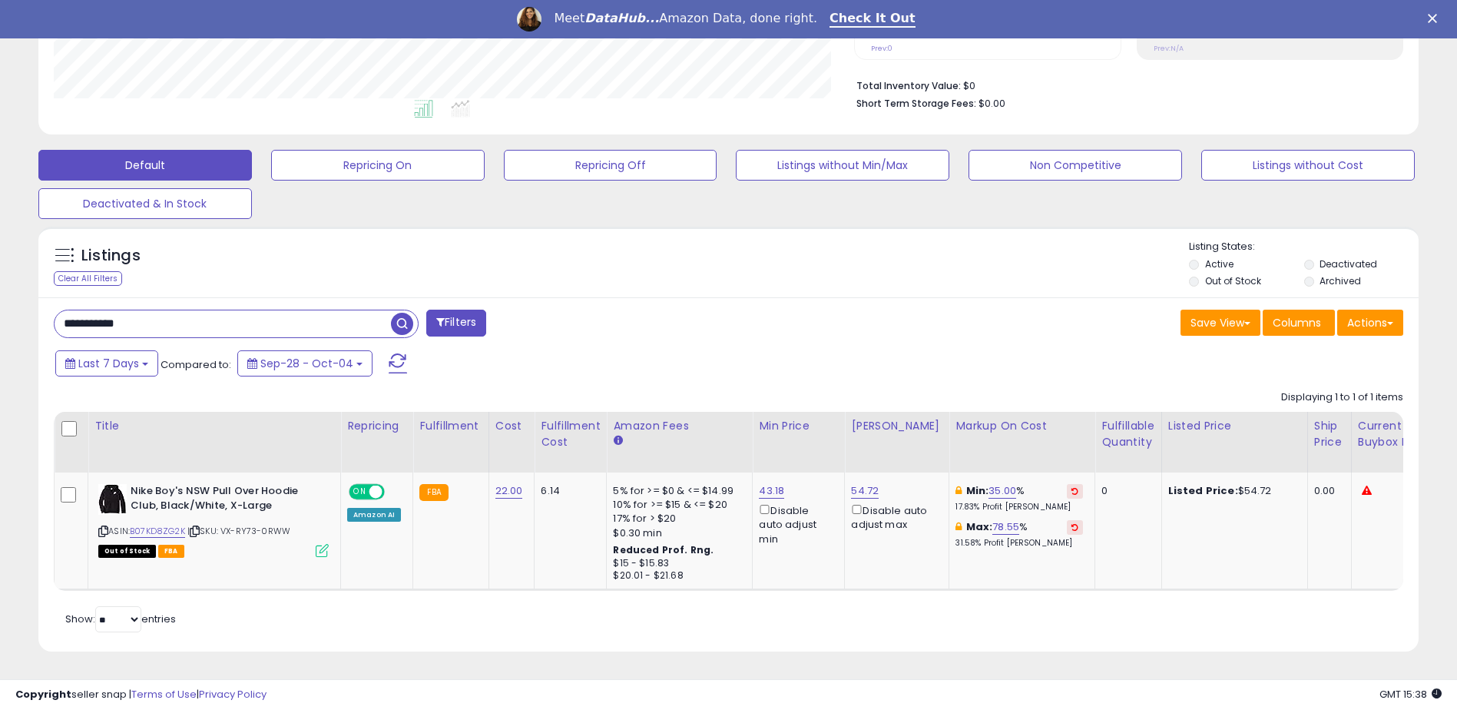
scroll to position [383, 0]
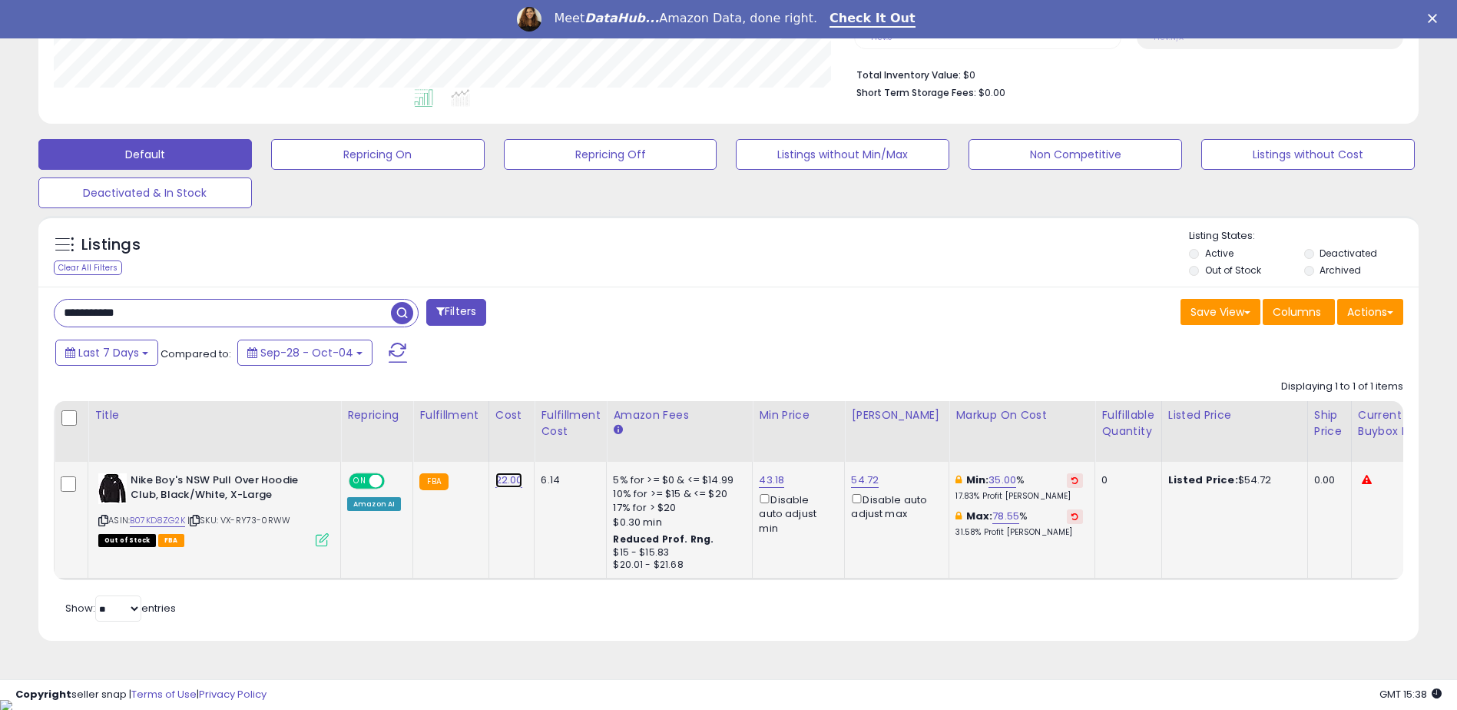
click at [502, 477] on link "22.00" at bounding box center [510, 480] width 28 height 15
type input "*"
type input "*****"
click at [553, 440] on icon "submit" at bounding box center [548, 440] width 9 height 9
click at [772, 481] on link "59.43" at bounding box center [771, 480] width 28 height 15
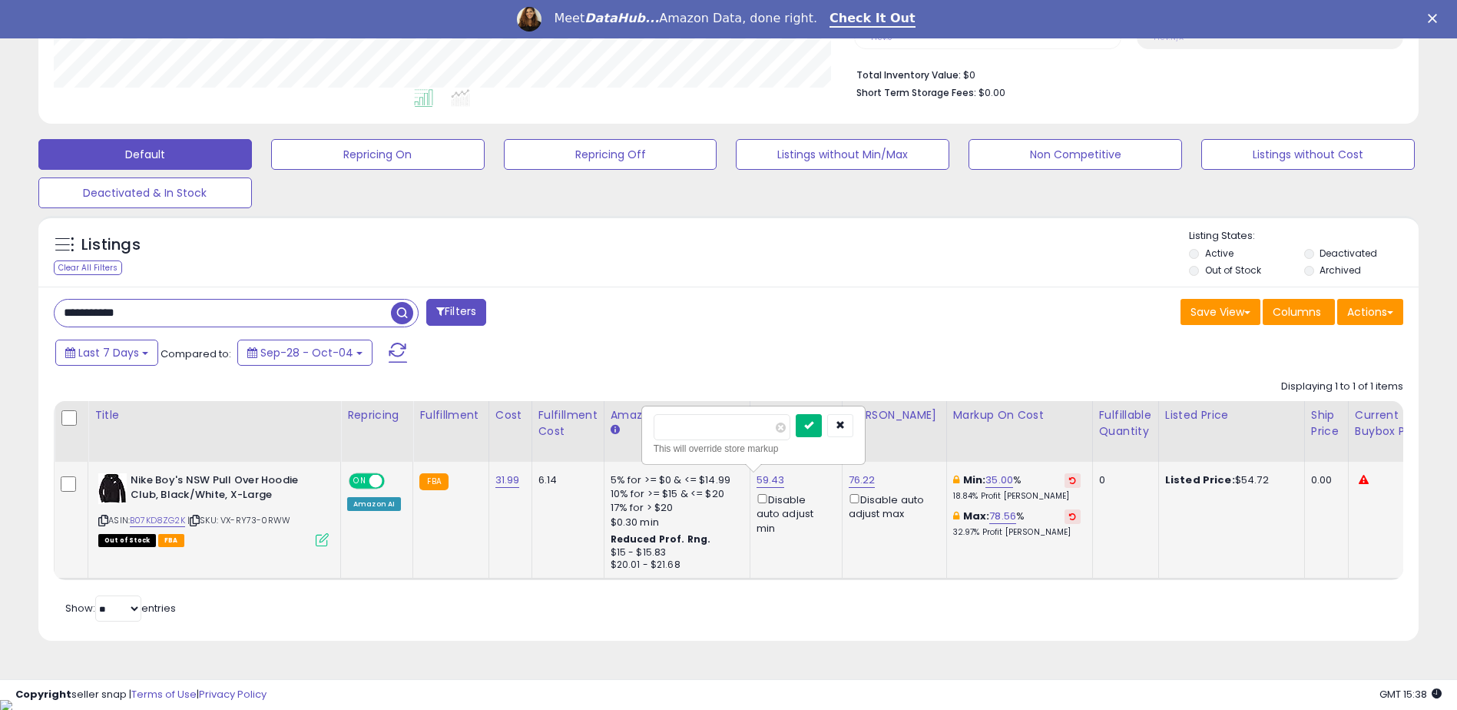
type input "*****"
click at [814, 420] on icon "submit" at bounding box center [808, 424] width 9 height 9
click at [206, 303] on input "**********" at bounding box center [223, 313] width 337 height 27
type input "*"
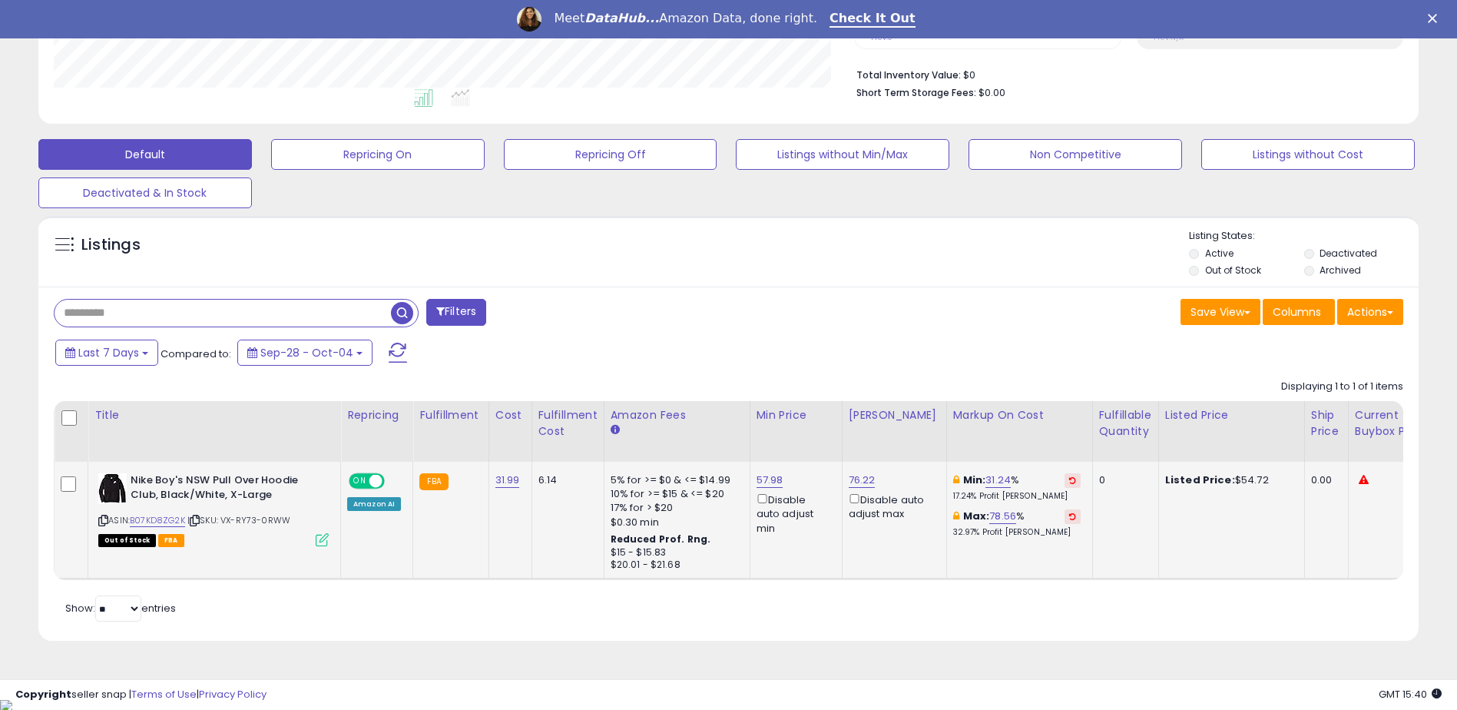
click at [128, 312] on input "text" at bounding box center [223, 313] width 337 height 27
paste input "**********"
type input "**********"
click at [400, 307] on span "button" at bounding box center [402, 313] width 22 height 22
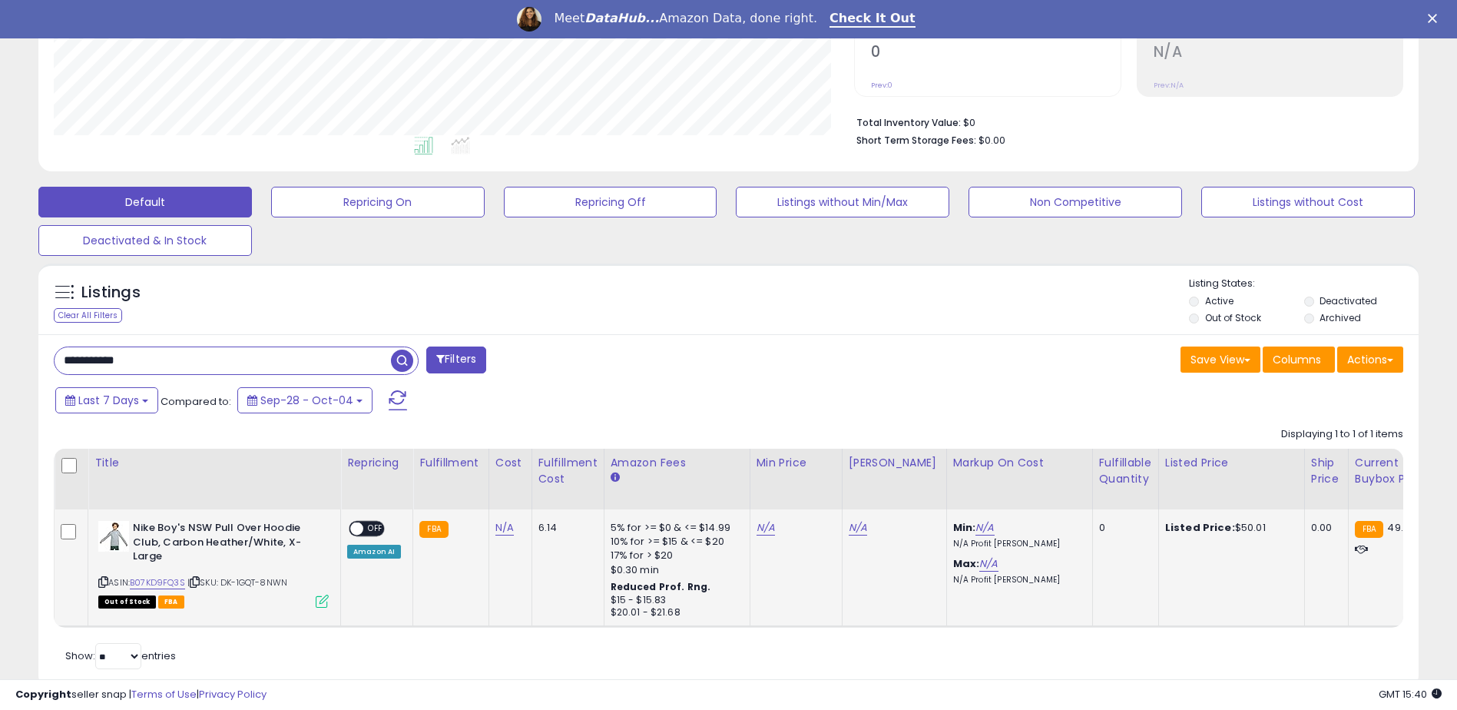
scroll to position [343, 0]
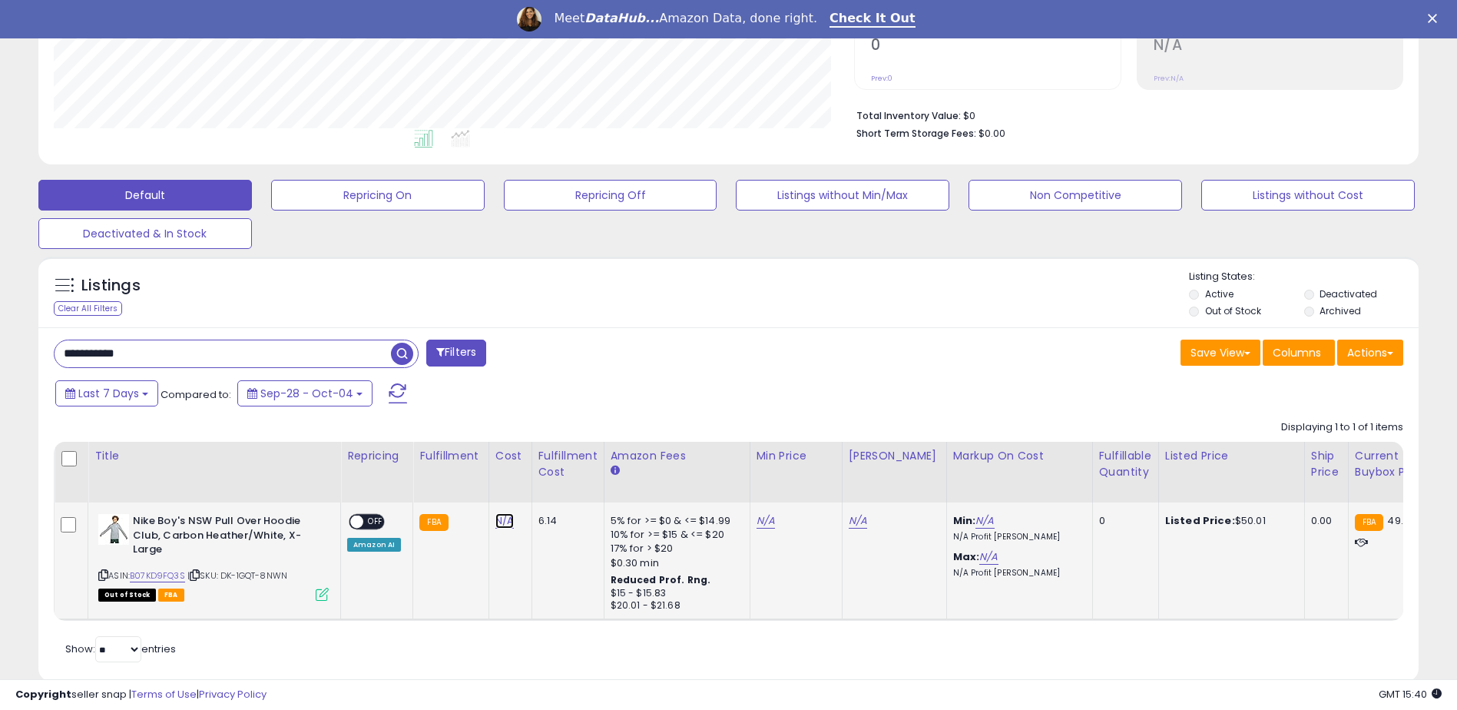
click at [506, 518] on link "N/A" at bounding box center [505, 520] width 18 height 15
type input "*****"
click at [558, 475] on button "submit" at bounding box center [545, 481] width 26 height 23
click at [356, 521] on span at bounding box center [356, 522] width 13 height 13
